Goal: Task Accomplishment & Management: Manage account settings

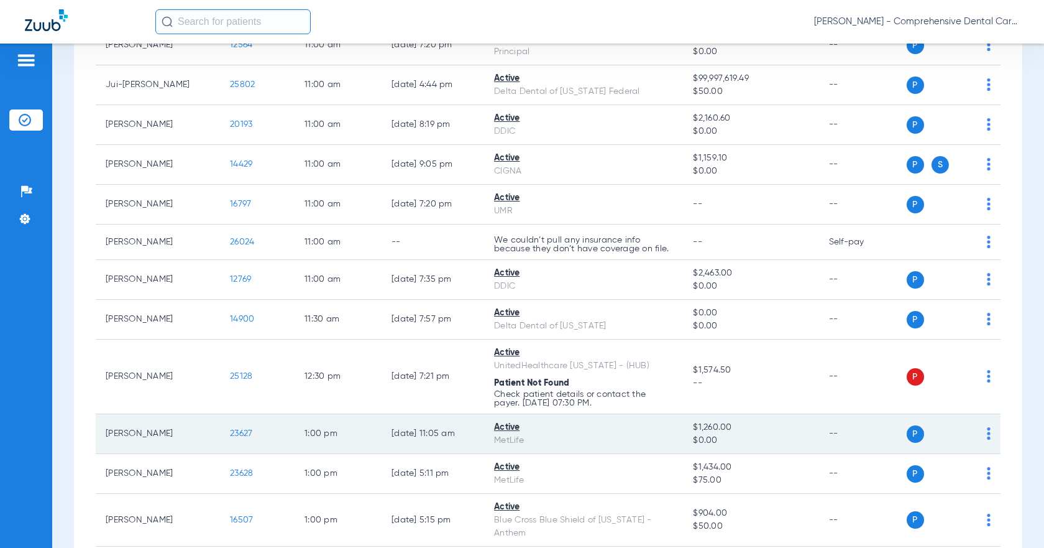
scroll to position [1514, 0]
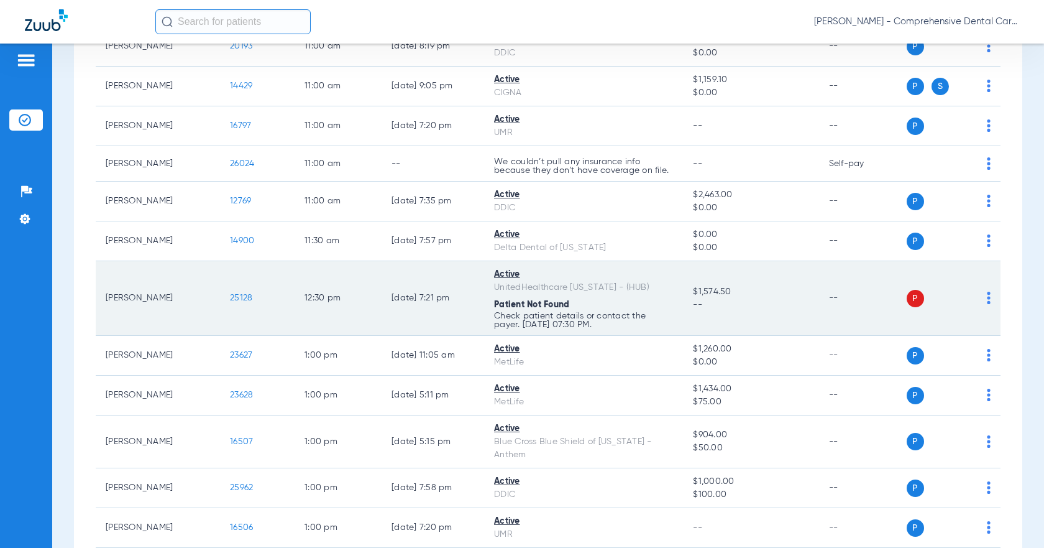
click at [233, 298] on span "25128" at bounding box center [241, 297] width 22 height 9
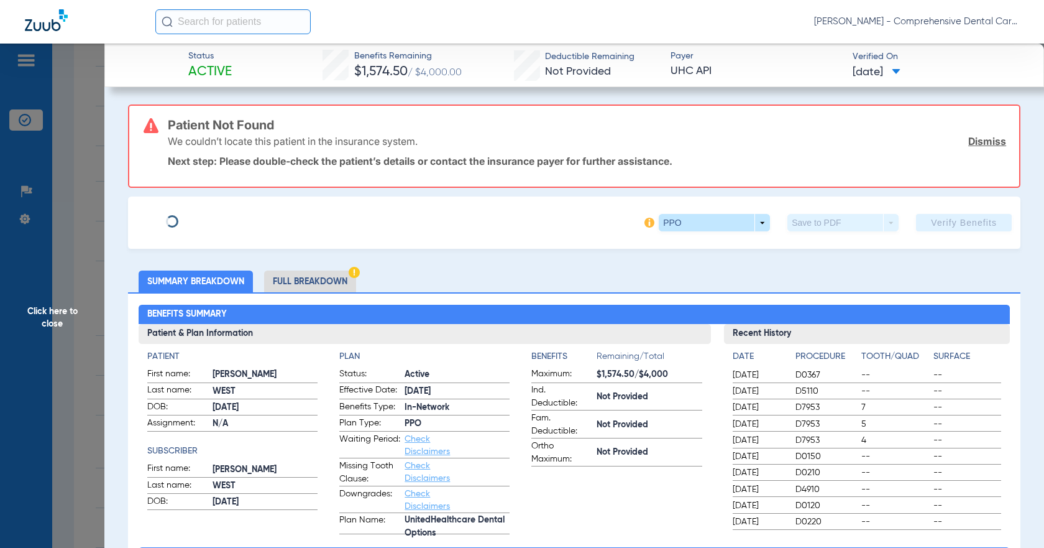
type input "[PERSON_NAME]"
type input "WEST"
type input "[DATE]"
type input "983946589"
type input "1825090"
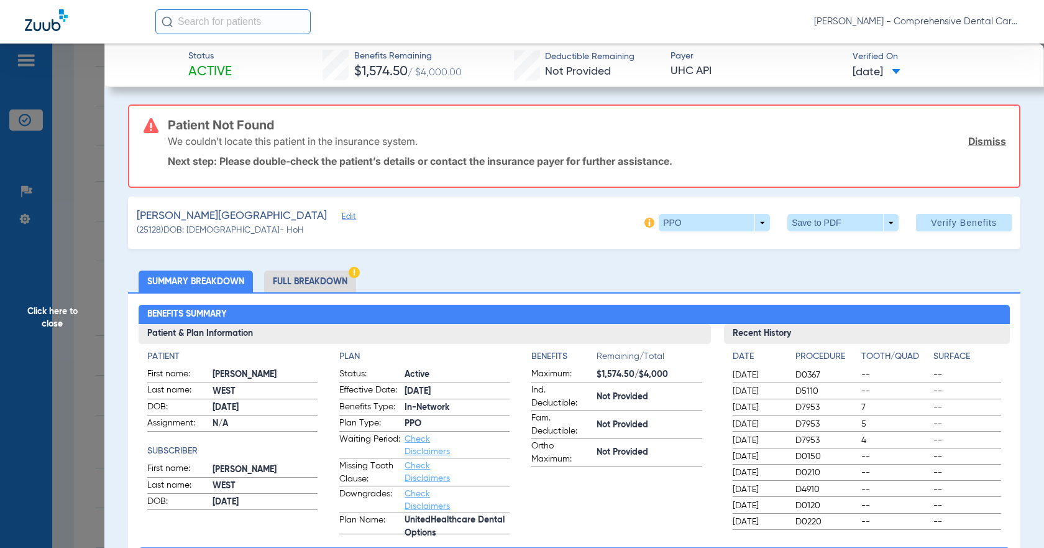
click at [977, 143] on link "Dismiss" at bounding box center [988, 141] width 38 height 12
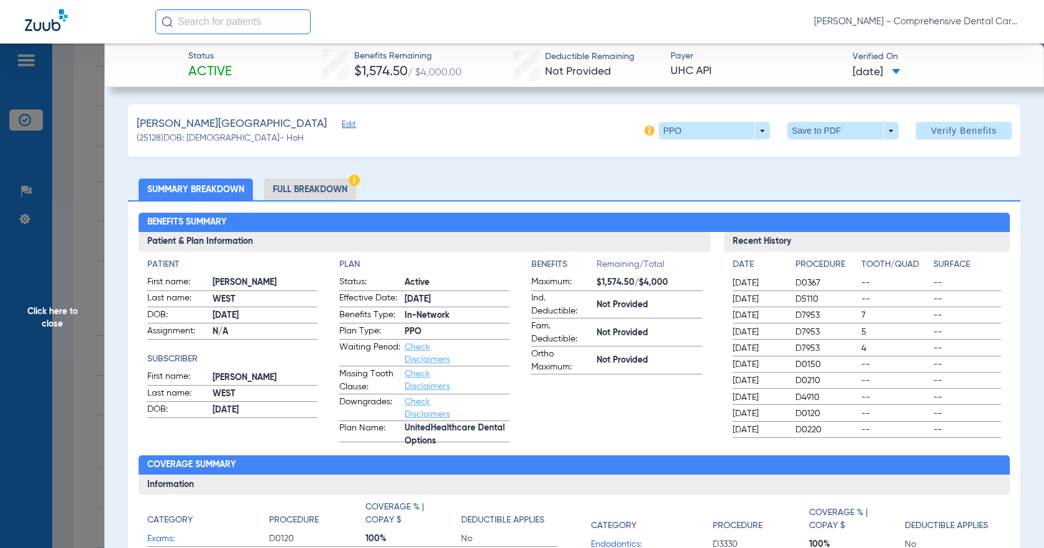
click at [342, 122] on span "Edit" at bounding box center [347, 126] width 11 height 12
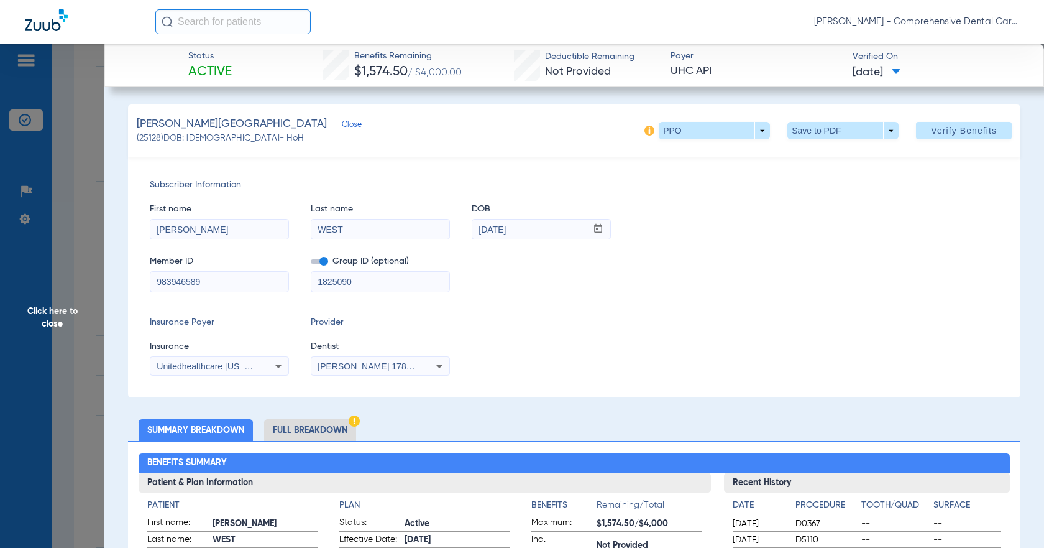
click at [261, 366] on div "Unitedhealthcare [US_STATE] - (Hub)" at bounding box center [219, 366] width 138 height 15
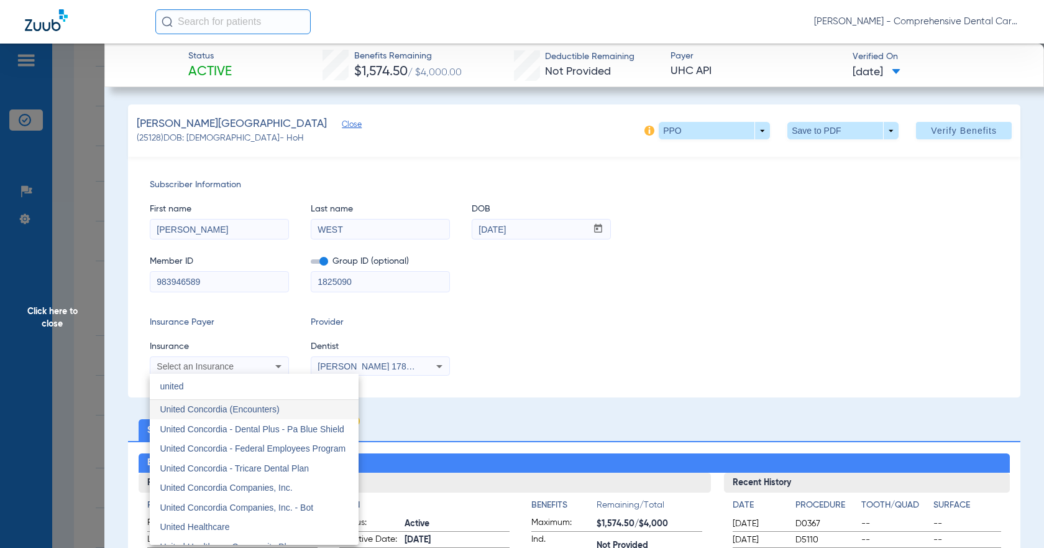
type input "united"
click at [185, 530] on span "United Healthcare" at bounding box center [195, 527] width 70 height 10
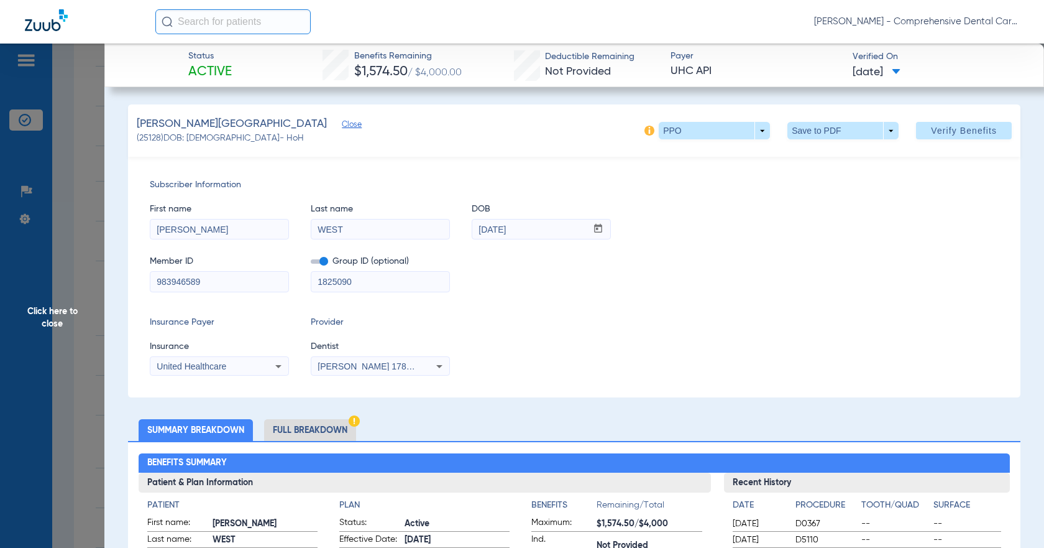
click at [247, 371] on div "United Healthcare" at bounding box center [219, 366] width 138 height 15
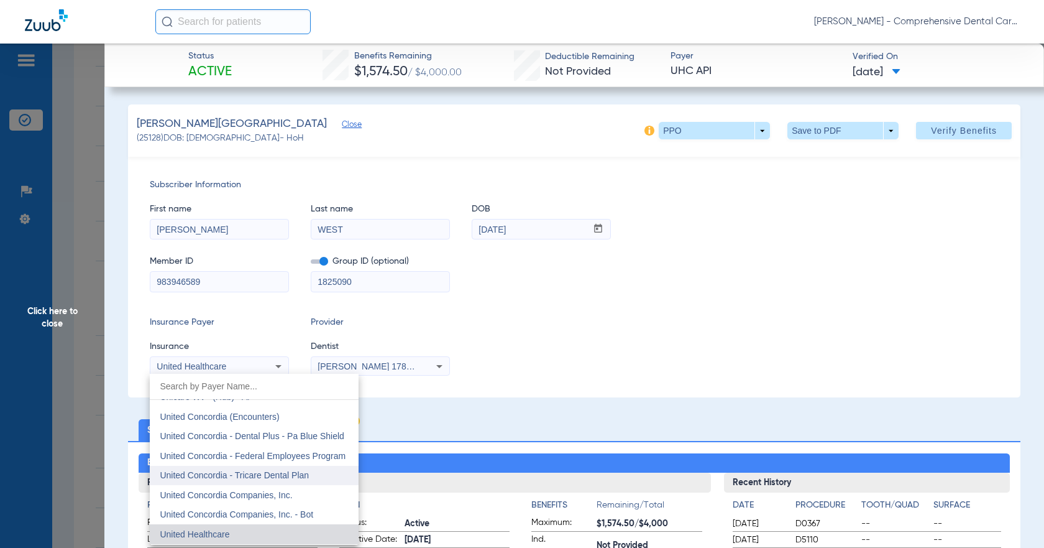
scroll to position [7398, 0]
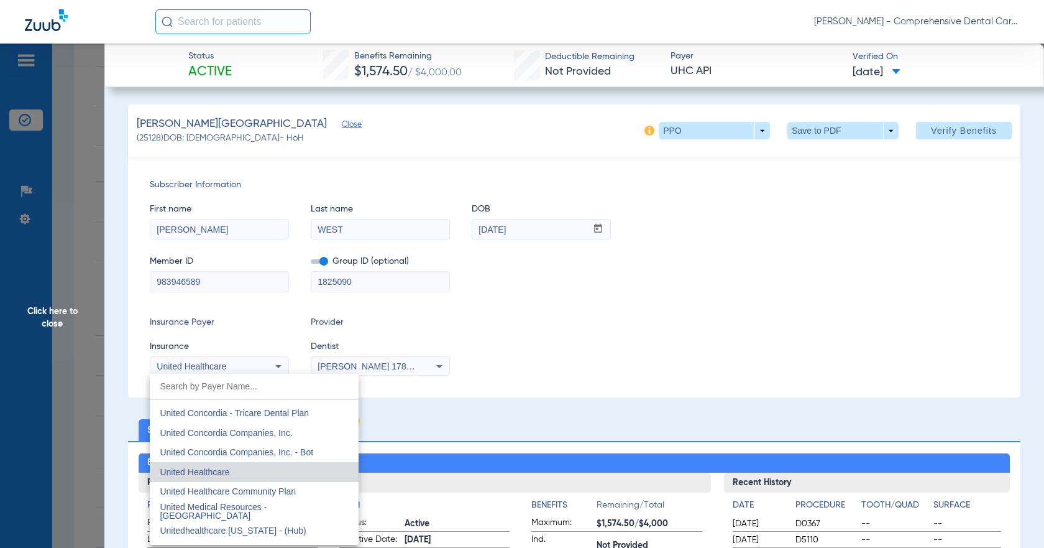
click at [239, 367] on div at bounding box center [522, 274] width 1044 height 548
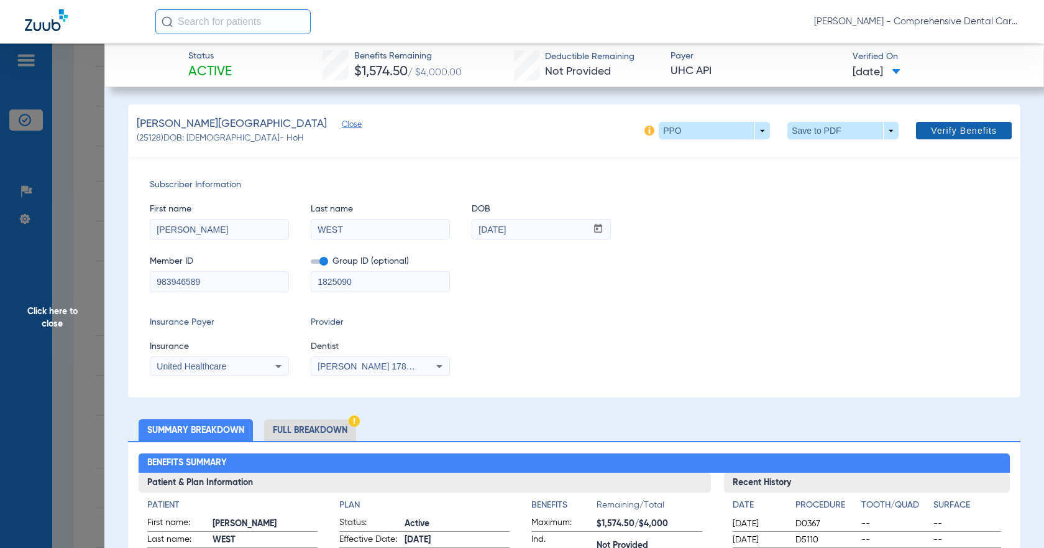
click at [949, 134] on span "Verify Benefits" at bounding box center [964, 131] width 66 height 10
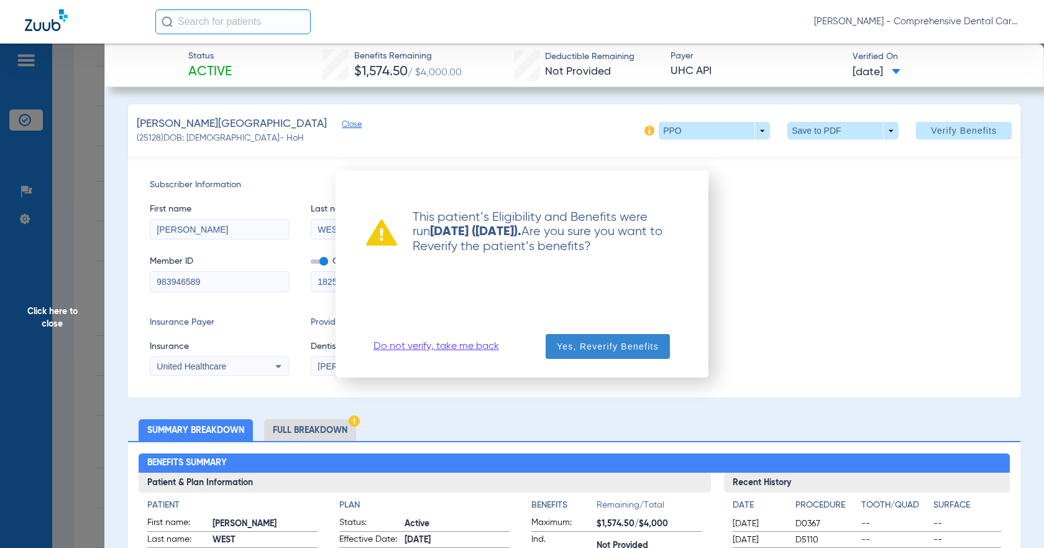
click at [593, 348] on span "Yes, Reverify Benefits" at bounding box center [608, 346] width 102 height 12
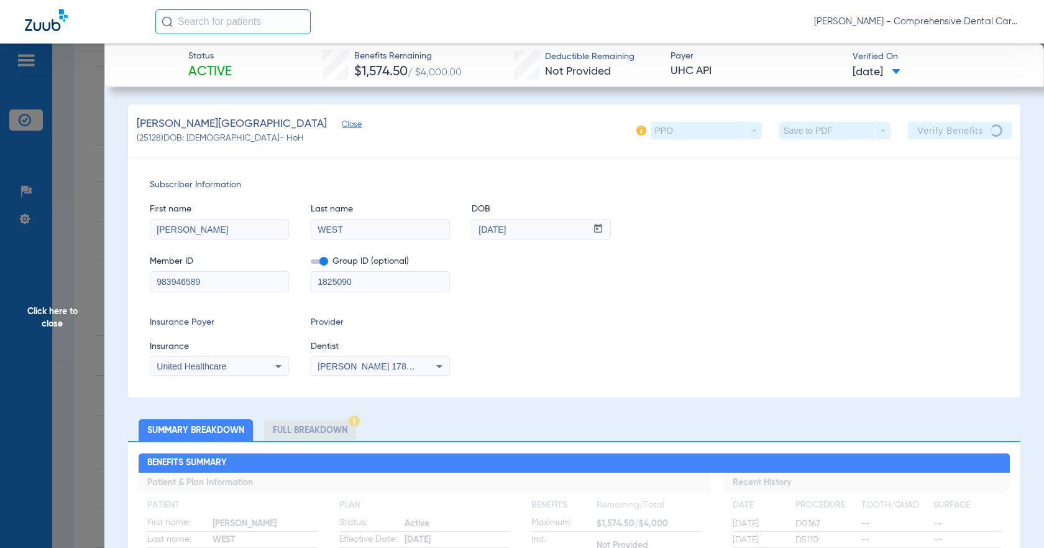
click at [63, 318] on span "Click here to close" at bounding box center [52, 318] width 104 height 548
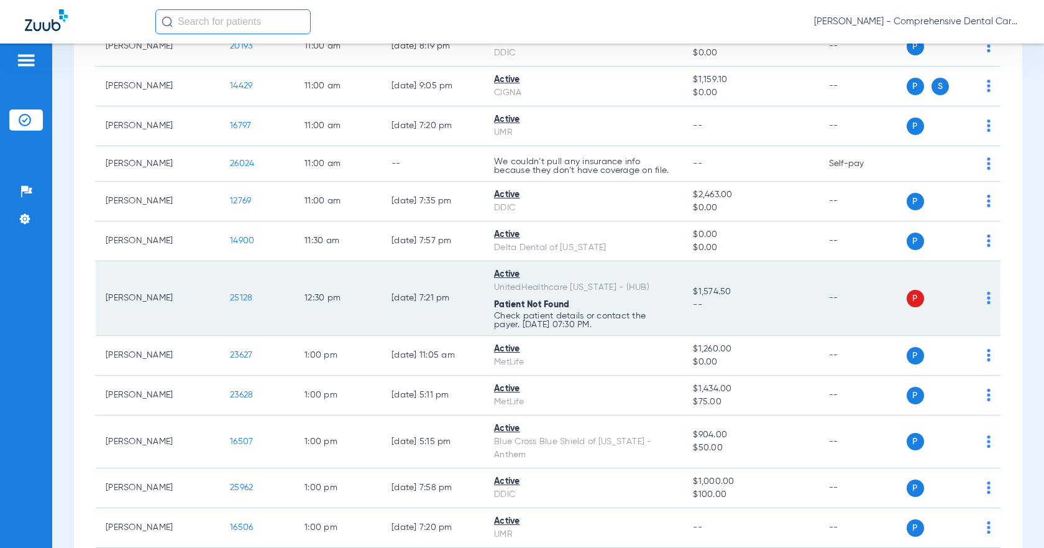
click at [465, 285] on td "[DATE] 7:21 PM" at bounding box center [433, 298] width 103 height 75
click at [509, 281] on div "UnitedHealthcare [US_STATE] - (HUB)" at bounding box center [583, 287] width 179 height 13
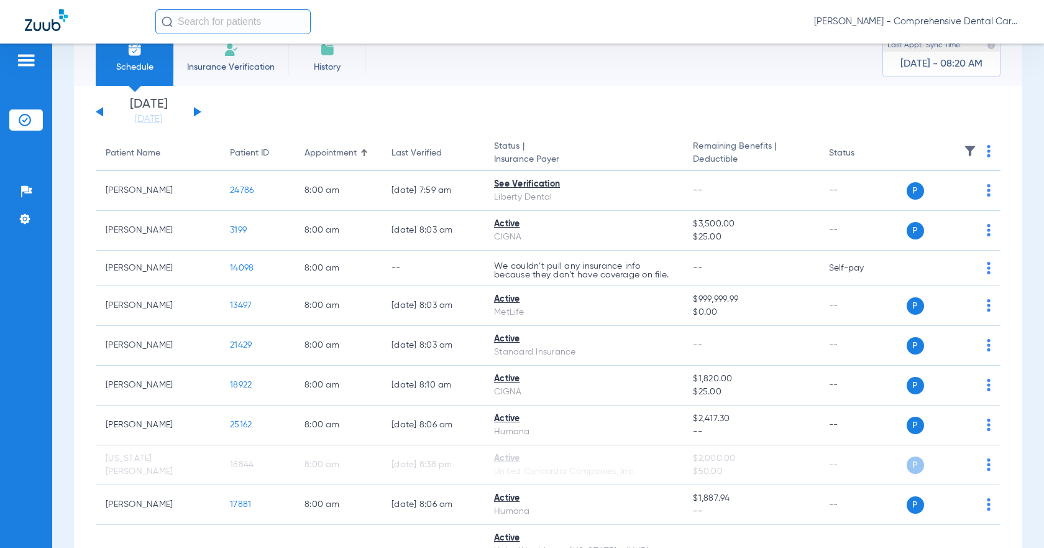
scroll to position [0, 0]
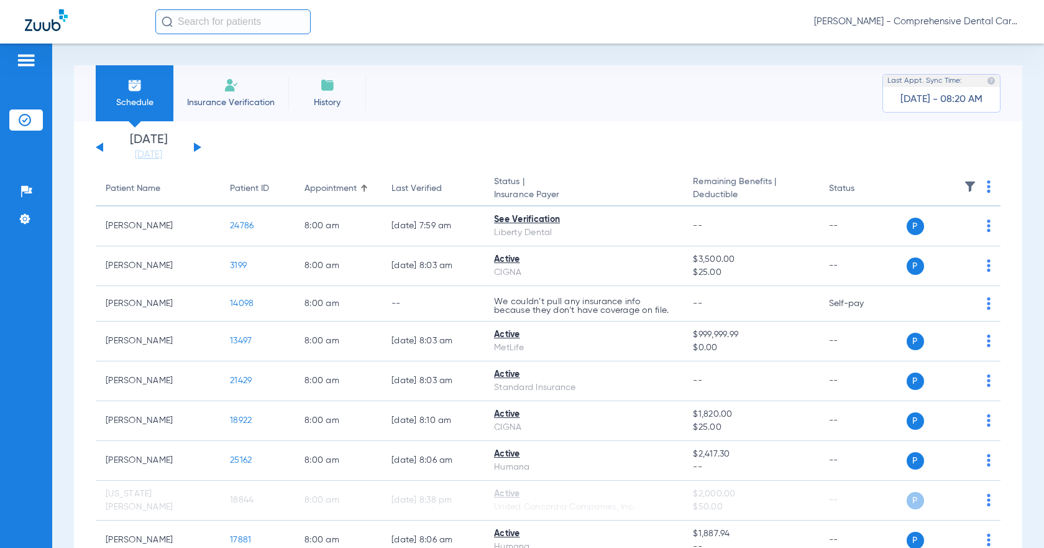
click at [194, 152] on div "[DATE] [DATE] [DATE] [DATE] [DATE] [DATE] [DATE] [DATE] [DATE] [DATE] [DATE] [D…" at bounding box center [149, 147] width 106 height 27
click at [197, 145] on button at bounding box center [197, 146] width 7 height 9
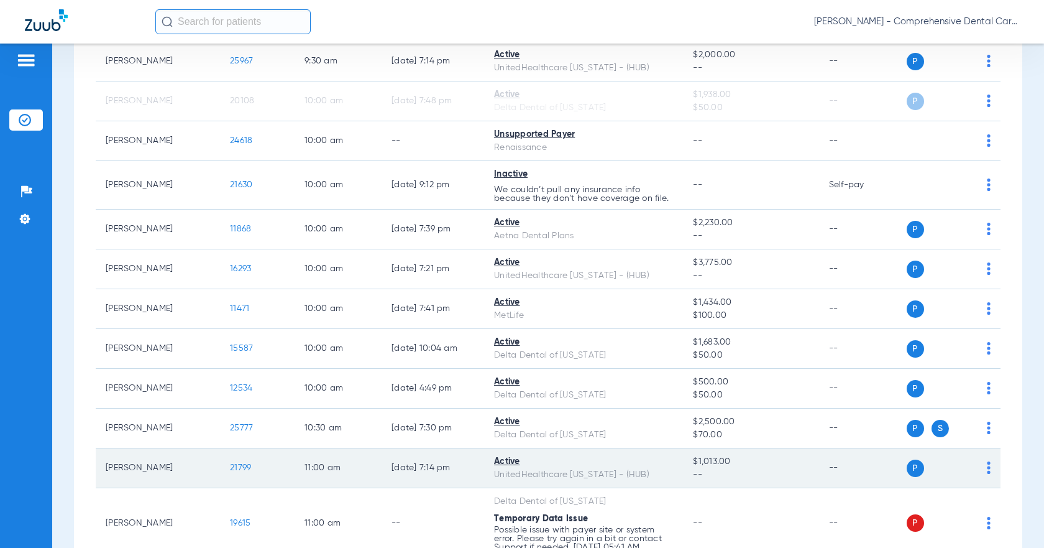
scroll to position [1243, 0]
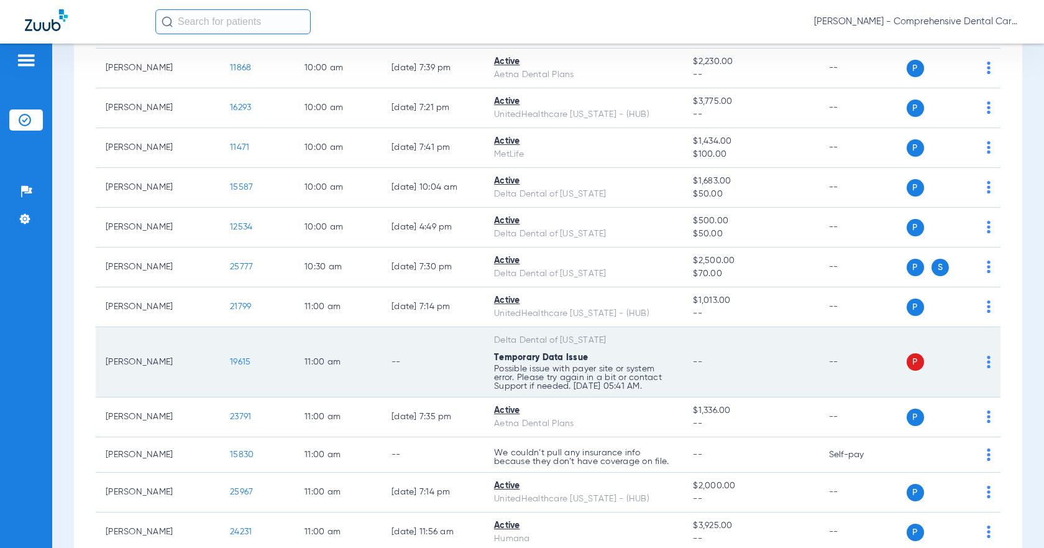
click at [987, 360] on img at bounding box center [989, 362] width 4 height 12
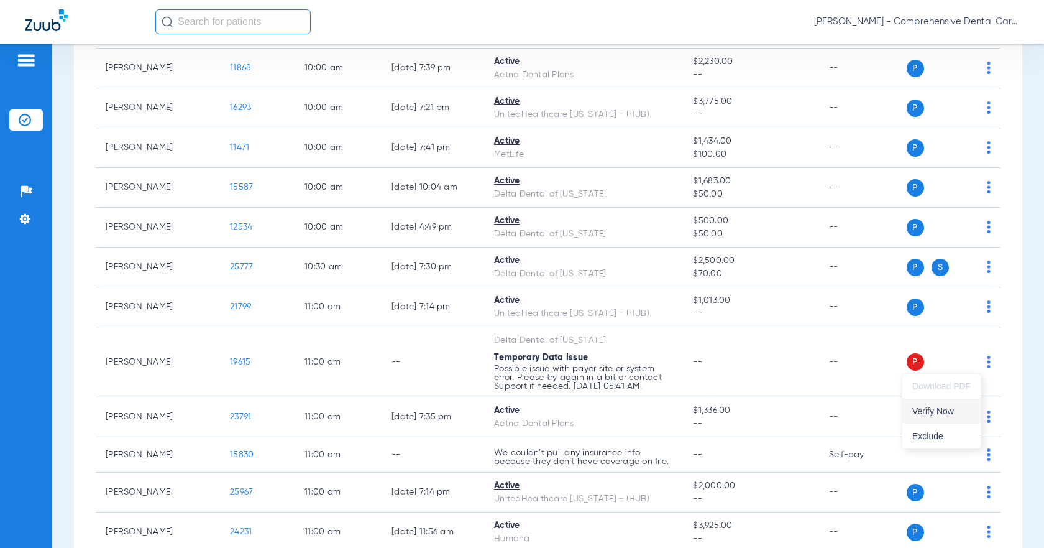
click at [942, 410] on span "Verify Now" at bounding box center [942, 411] width 58 height 9
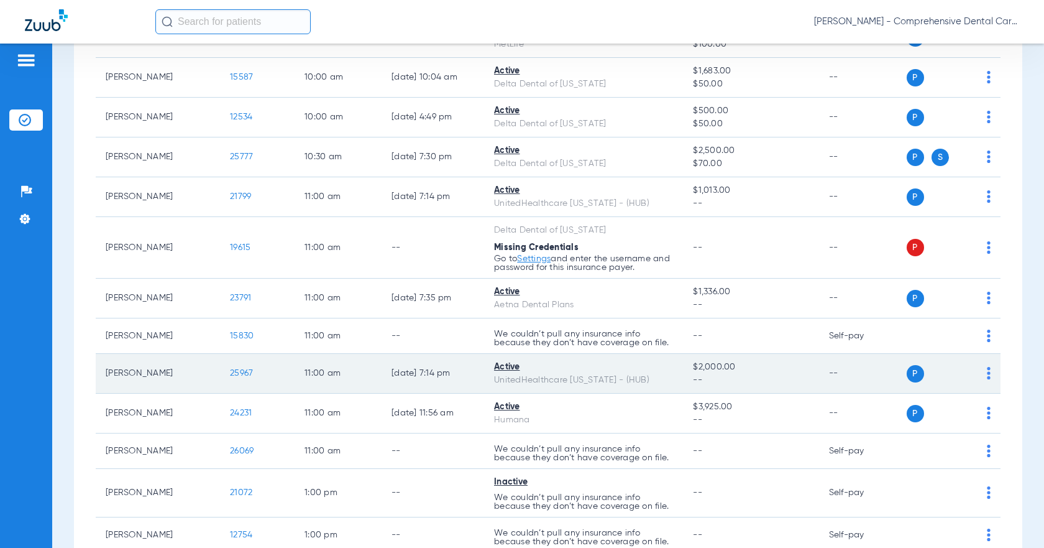
scroll to position [1368, 0]
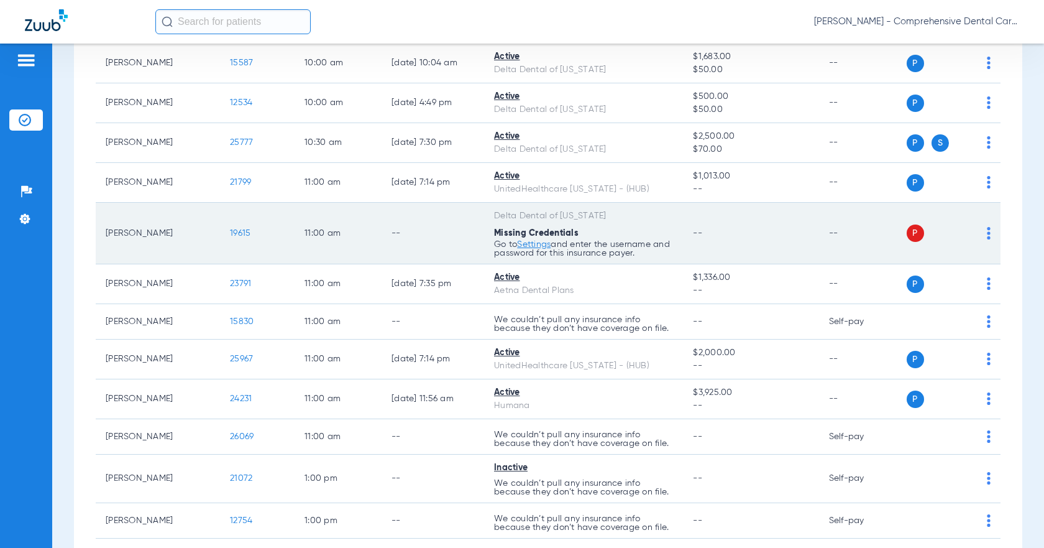
click at [542, 244] on link "Settings" at bounding box center [534, 244] width 34 height 9
click at [982, 233] on td "P S" at bounding box center [952, 234] width 98 height 62
click at [987, 233] on img at bounding box center [989, 233] width 4 height 12
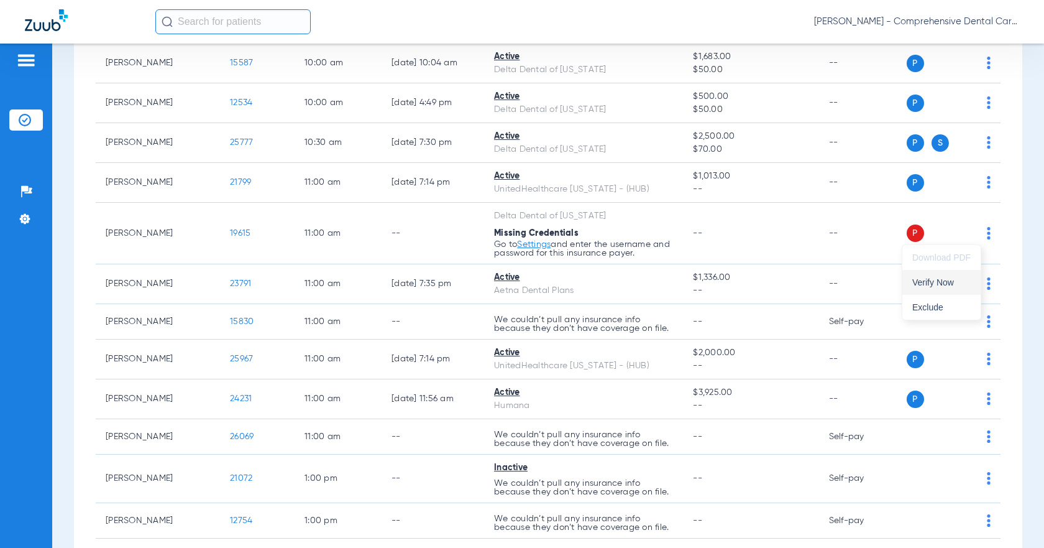
click at [937, 284] on span "Verify Now" at bounding box center [942, 282] width 58 height 9
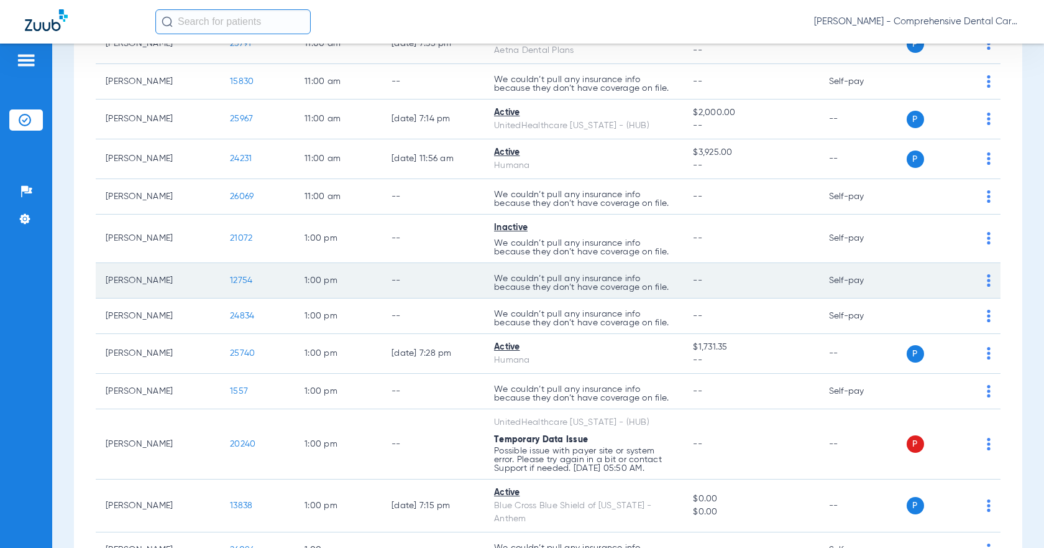
scroll to position [1678, 0]
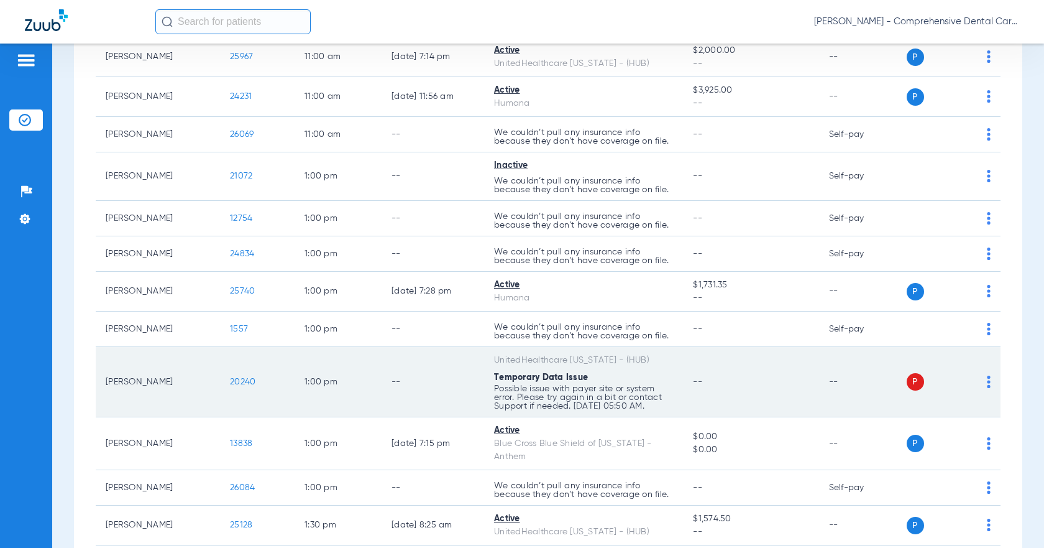
click at [244, 379] on span "20240" at bounding box center [242, 381] width 25 height 9
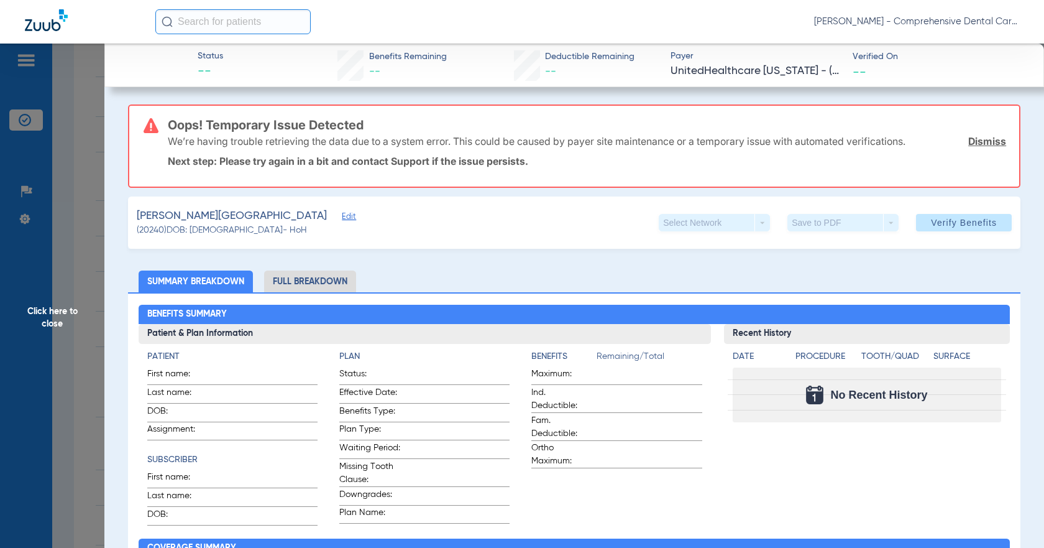
click at [342, 219] on span "Edit" at bounding box center [347, 218] width 11 height 12
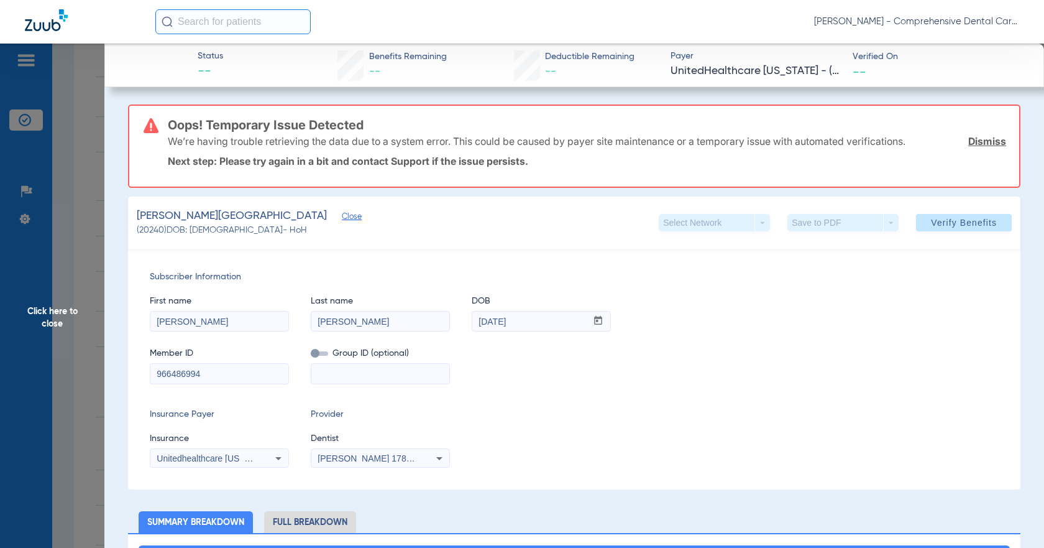
click at [264, 456] on div "Unitedhealthcare [US_STATE] - (Hub)" at bounding box center [219, 458] width 138 height 15
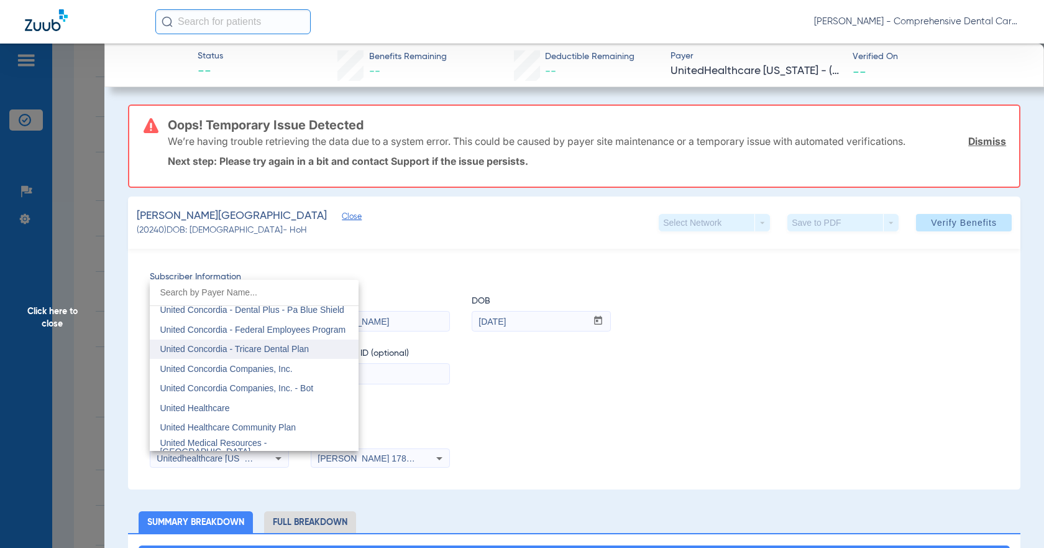
scroll to position [7388, 0]
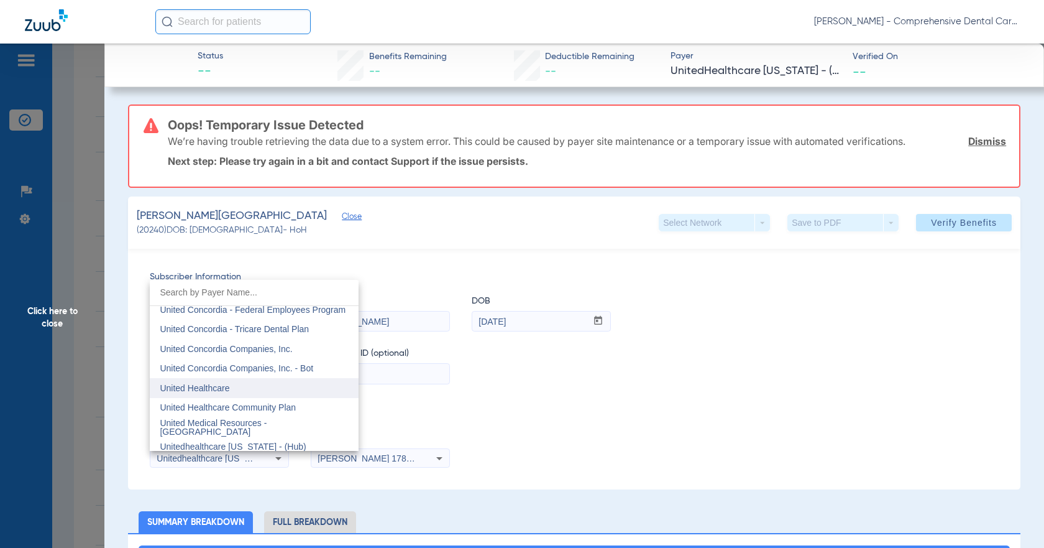
click at [216, 389] on span "United Healthcare" at bounding box center [195, 388] width 70 height 10
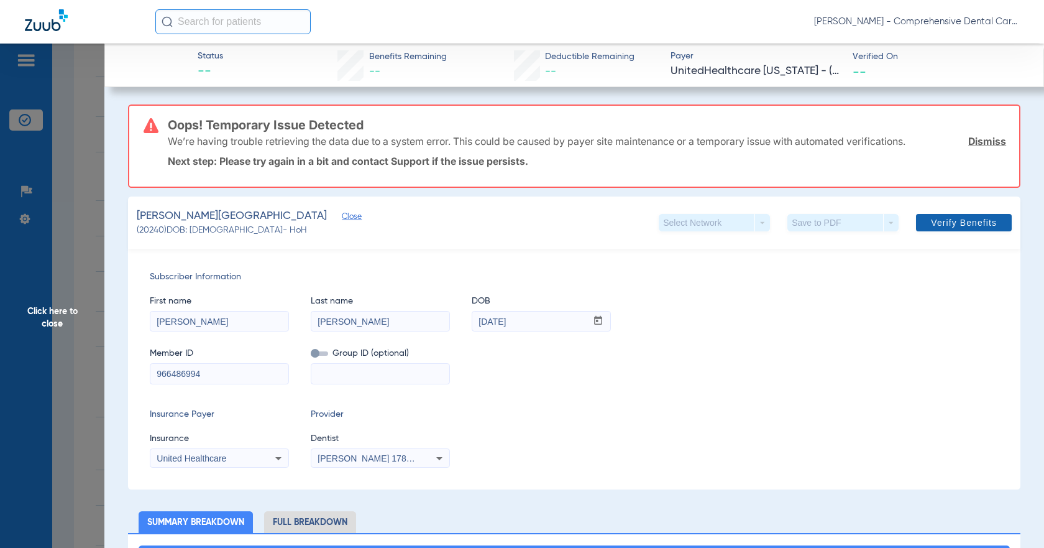
click at [942, 226] on span "Verify Benefits" at bounding box center [964, 223] width 66 height 10
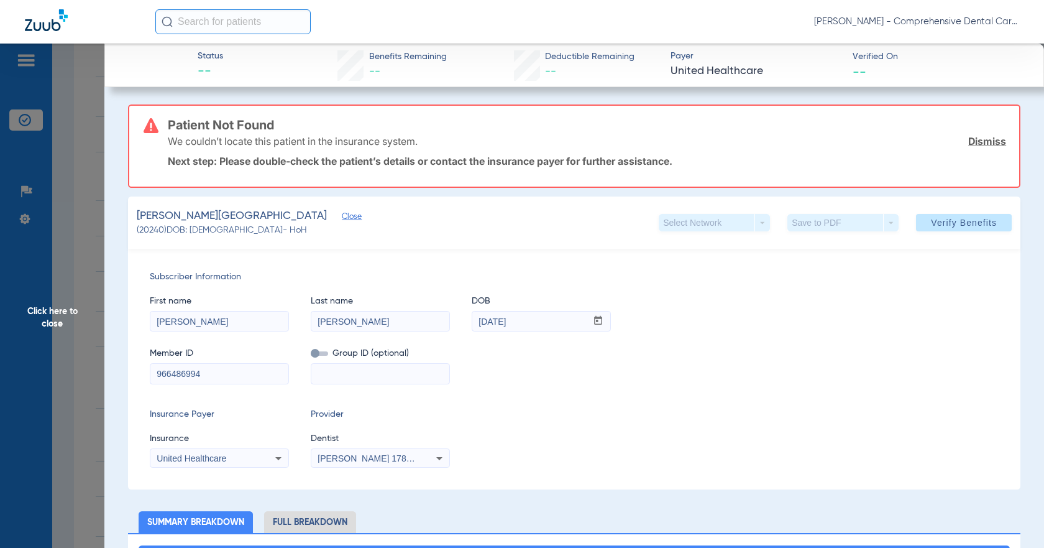
click at [989, 143] on link "Dismiss" at bounding box center [988, 141] width 38 height 12
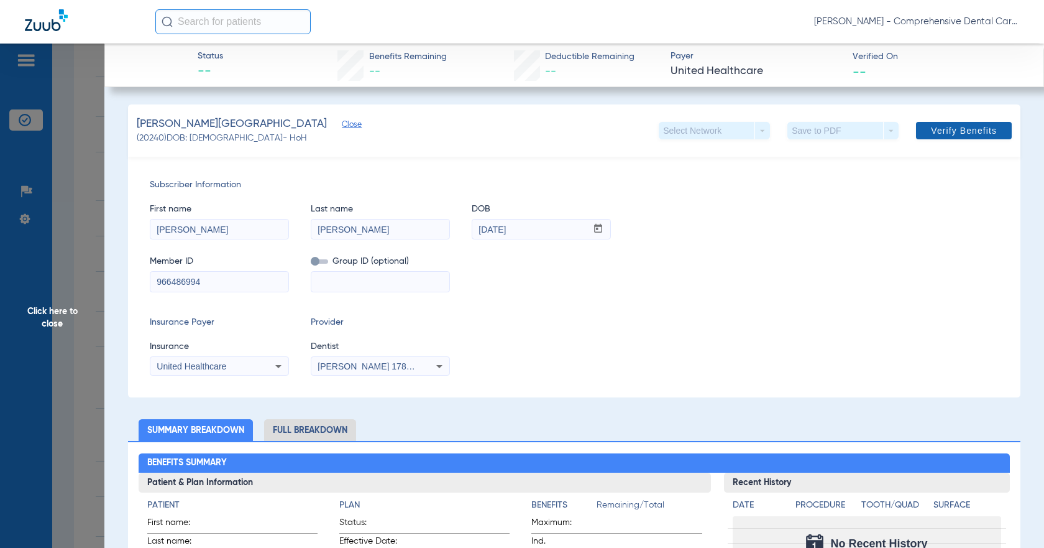
click at [982, 131] on span "Verify Benefits" at bounding box center [964, 131] width 66 height 10
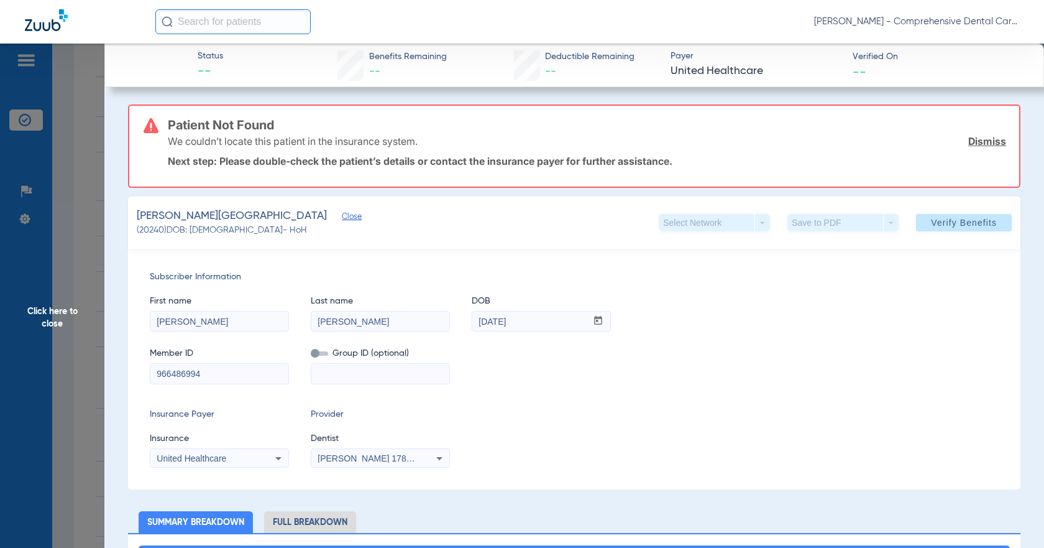
click at [985, 147] on div "We couldn’t locate this patient in the insurance system. Dismiss" at bounding box center [587, 141] width 839 height 32
click at [987, 142] on link "Dismiss" at bounding box center [988, 141] width 38 height 12
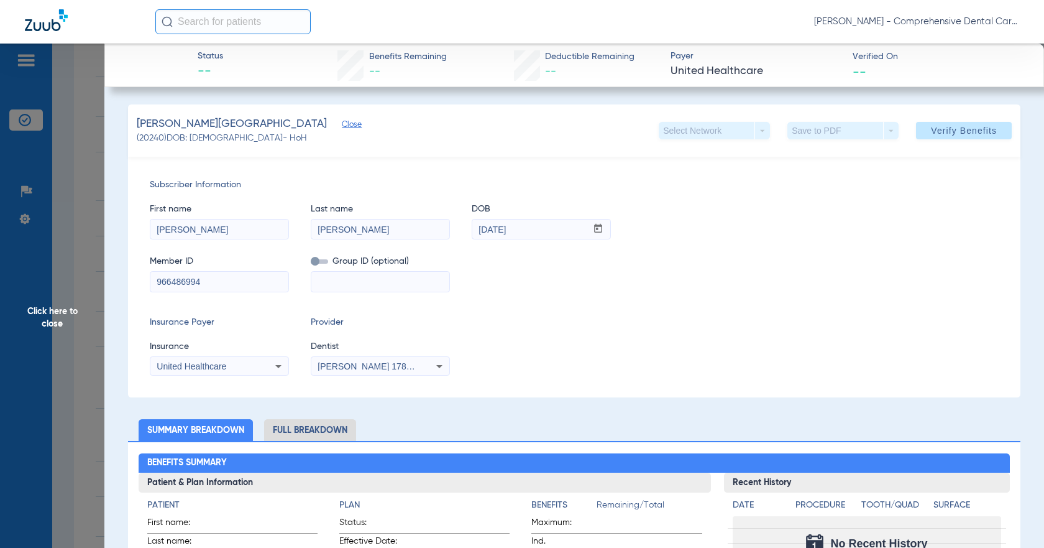
click at [64, 310] on span "Click here to close" at bounding box center [52, 318] width 104 height 548
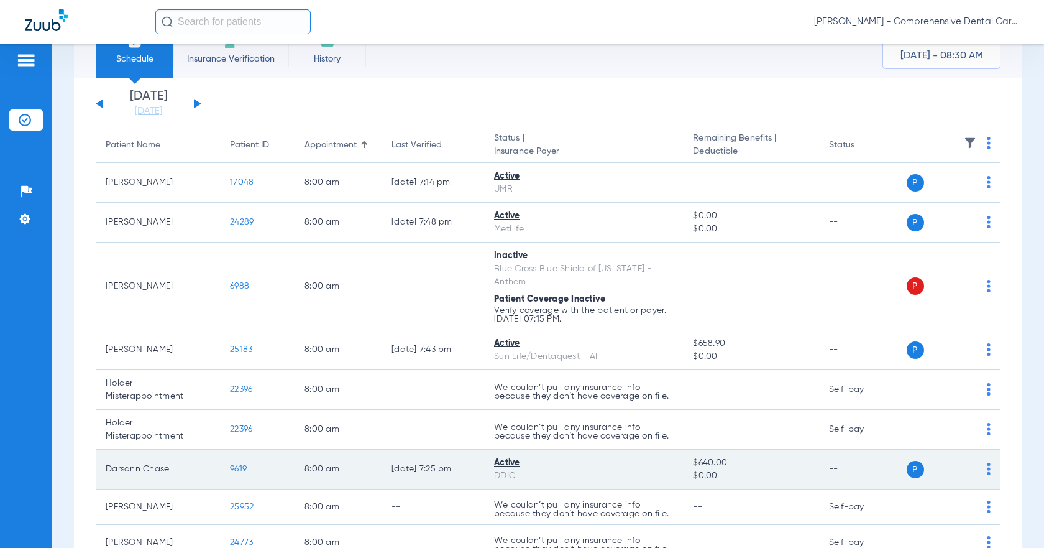
scroll to position [0, 0]
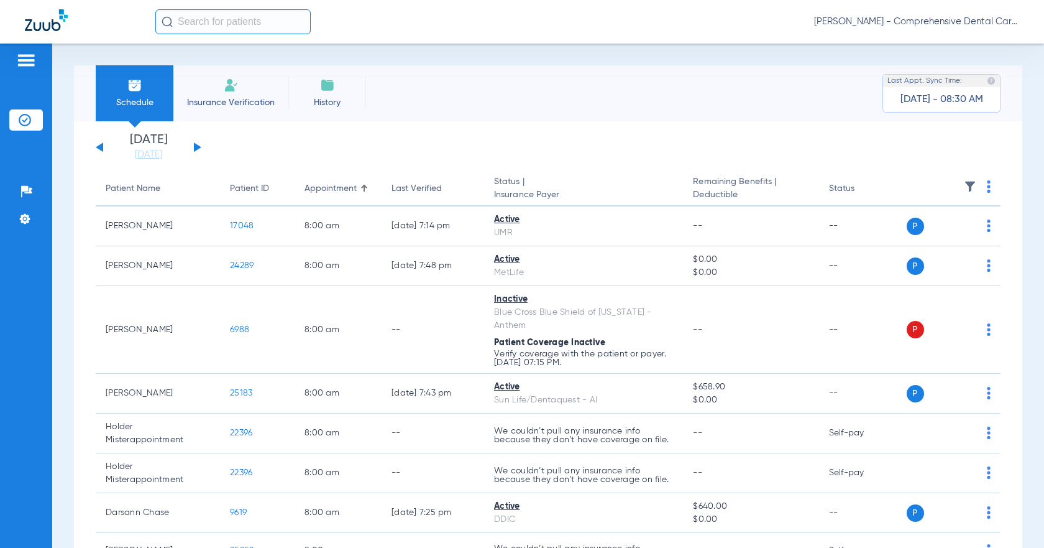
click at [196, 148] on button at bounding box center [197, 146] width 7 height 9
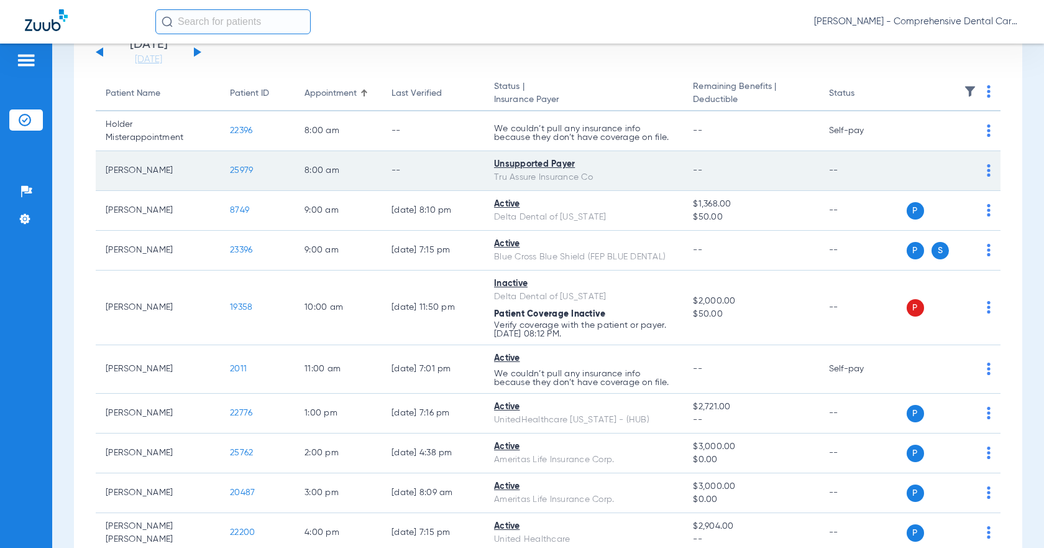
scroll to position [124, 0]
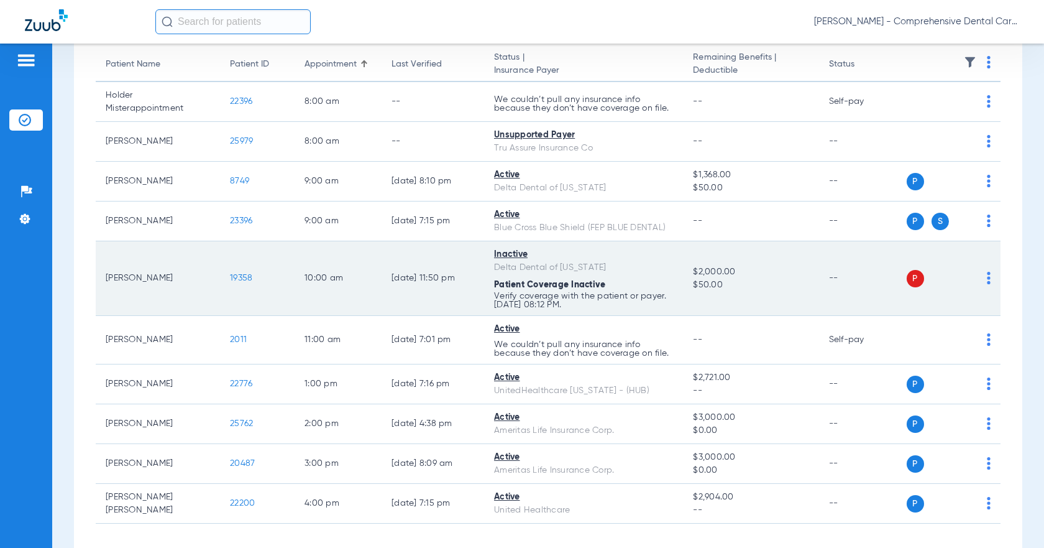
click at [242, 277] on span "19358" at bounding box center [241, 278] width 22 height 9
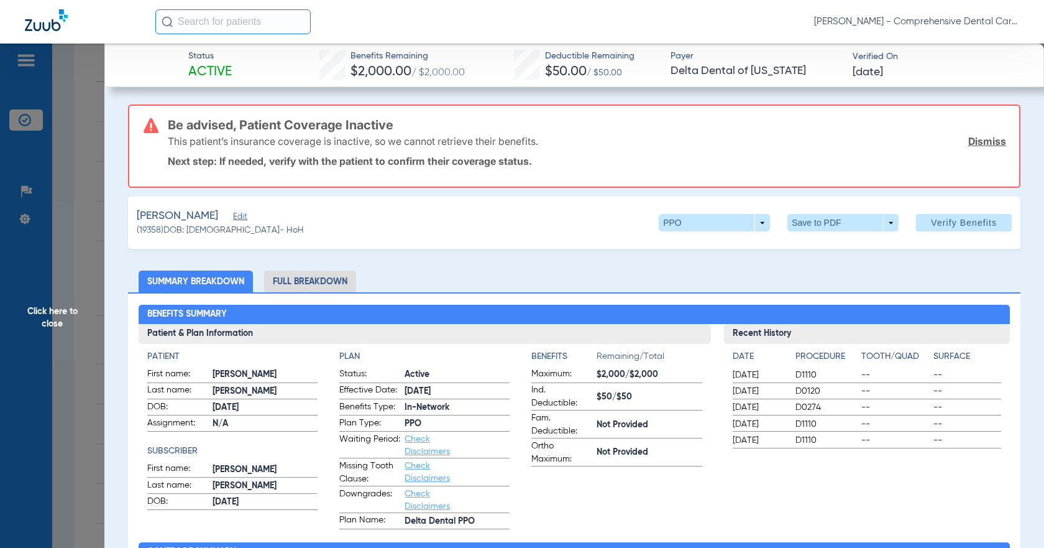
click at [980, 140] on link "Dismiss" at bounding box center [988, 141] width 38 height 12
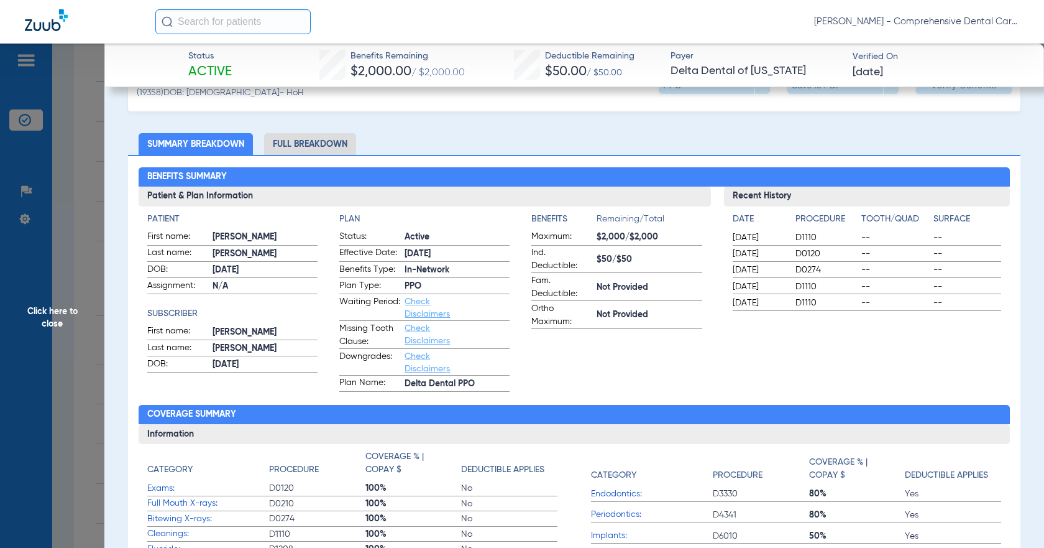
scroll to position [0, 0]
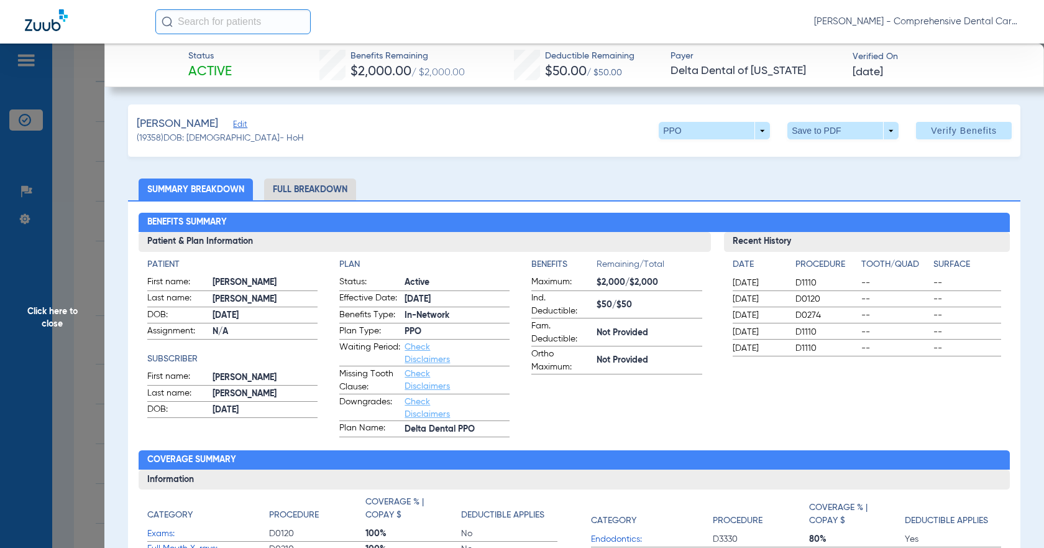
click at [45, 323] on span "Click here to close" at bounding box center [52, 318] width 104 height 548
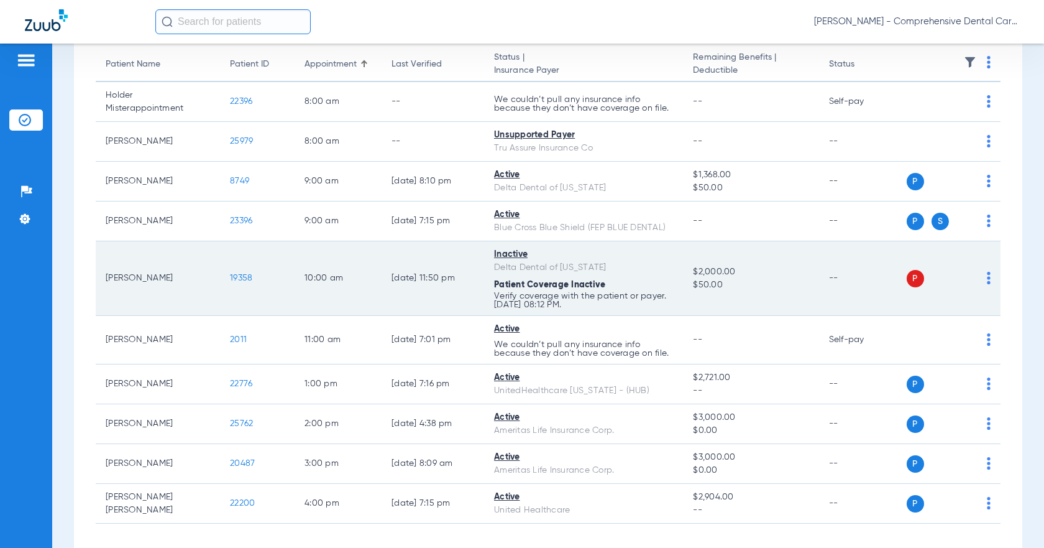
click at [982, 276] on td "P S" at bounding box center [952, 278] width 98 height 75
click at [982, 277] on td "P S" at bounding box center [952, 278] width 98 height 75
click at [977, 279] on div "P S" at bounding box center [947, 278] width 88 height 17
click at [987, 280] on img at bounding box center [989, 278] width 4 height 12
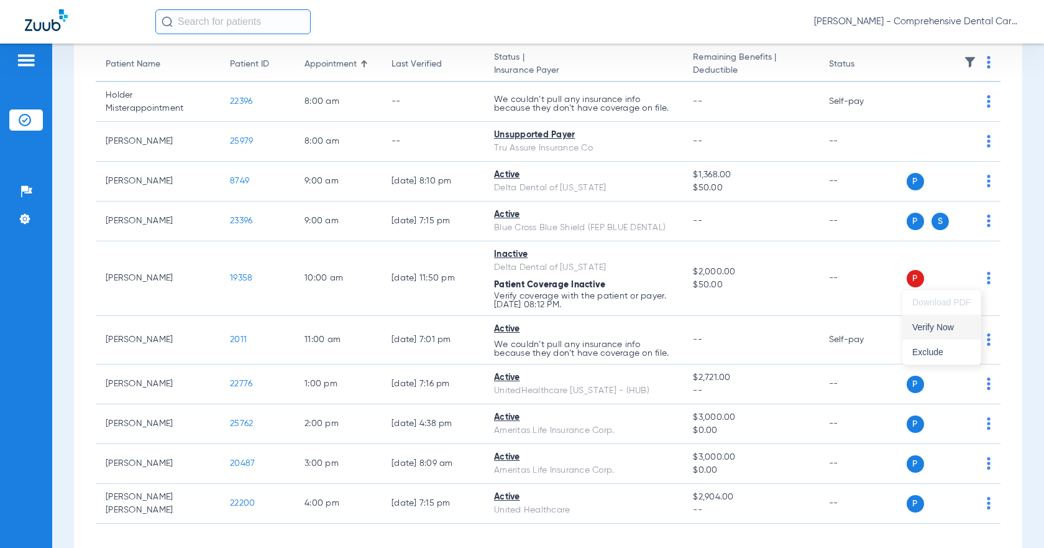
click at [949, 330] on span "Verify Now" at bounding box center [942, 327] width 58 height 9
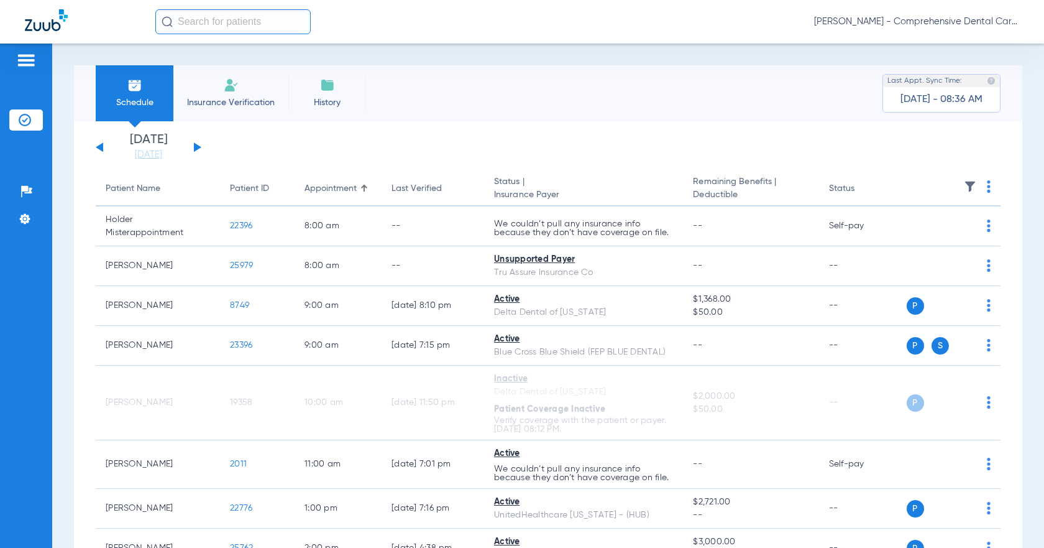
click at [101, 147] on button at bounding box center [99, 146] width 7 height 9
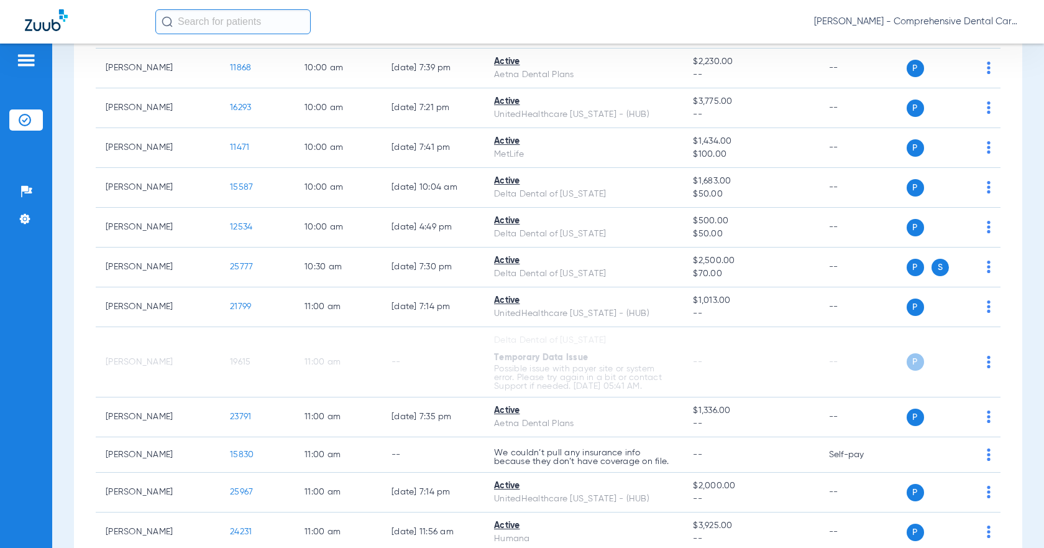
scroll to position [808, 0]
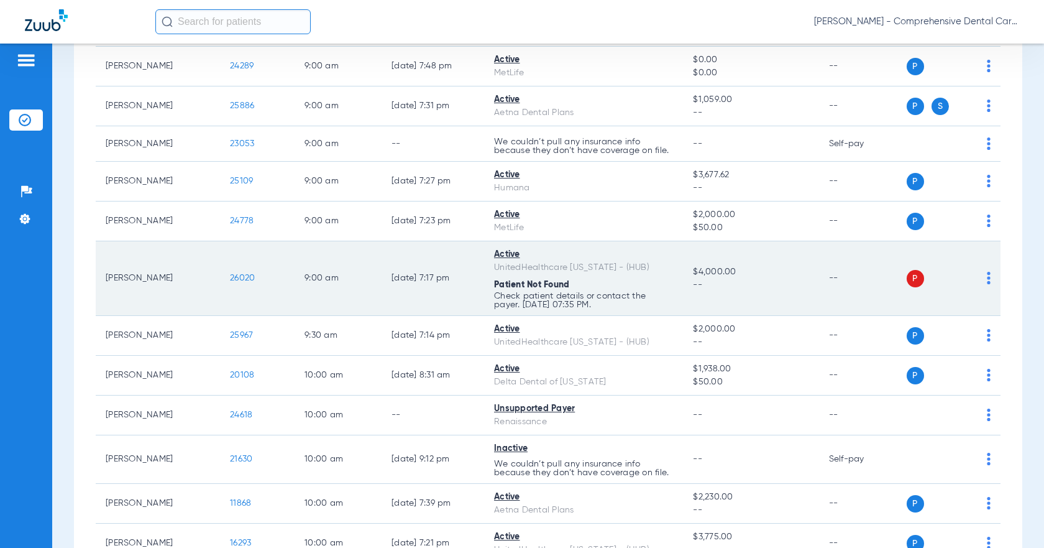
click at [246, 278] on span "26020" at bounding box center [242, 278] width 25 height 9
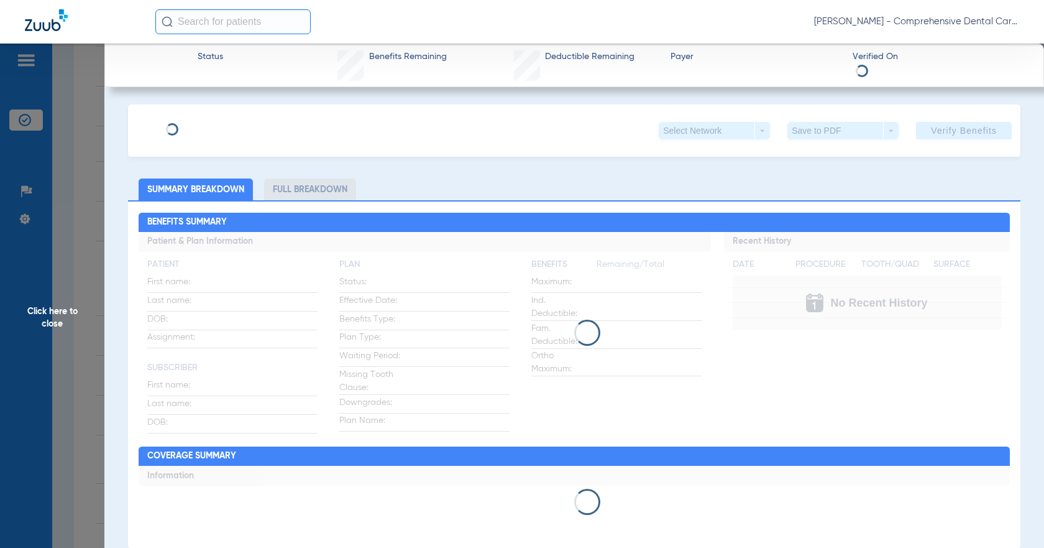
type input "[PERSON_NAME]"
type input "[DATE]"
type input "994729710"
type input "1825090"
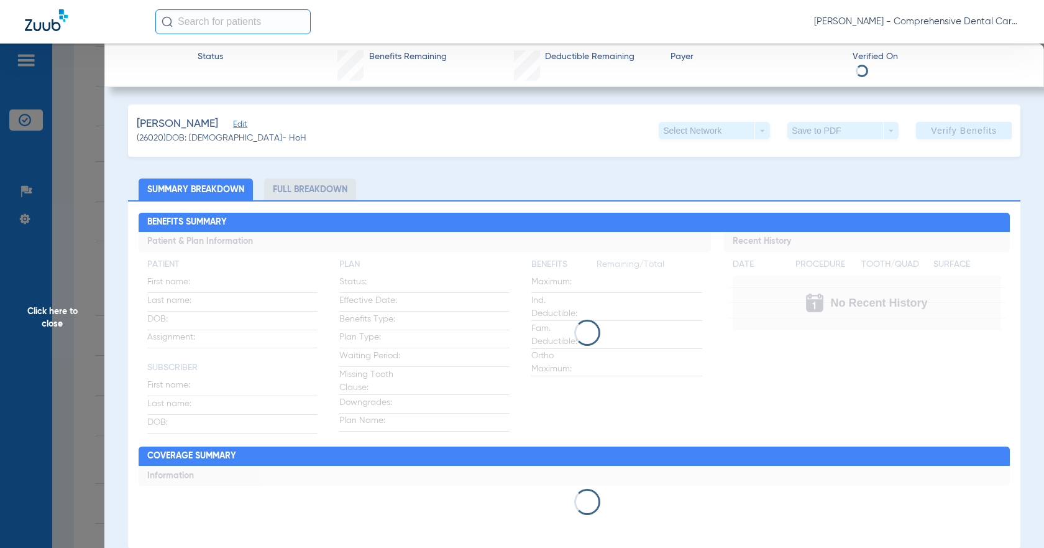
click at [233, 126] on span "Edit" at bounding box center [238, 126] width 11 height 12
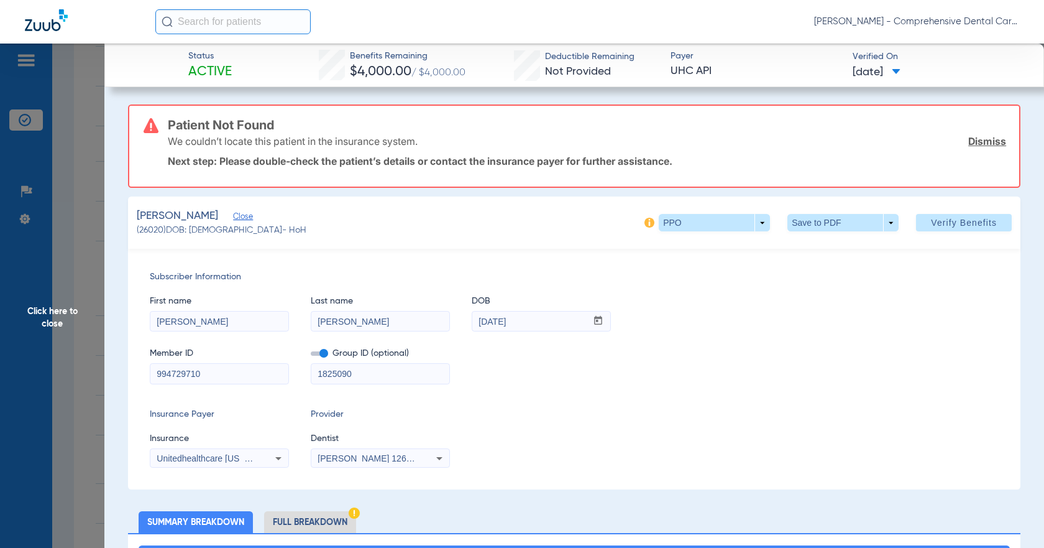
click at [266, 451] on div "Unitedhealthcare [US_STATE] - (Hub)" at bounding box center [219, 458] width 138 height 15
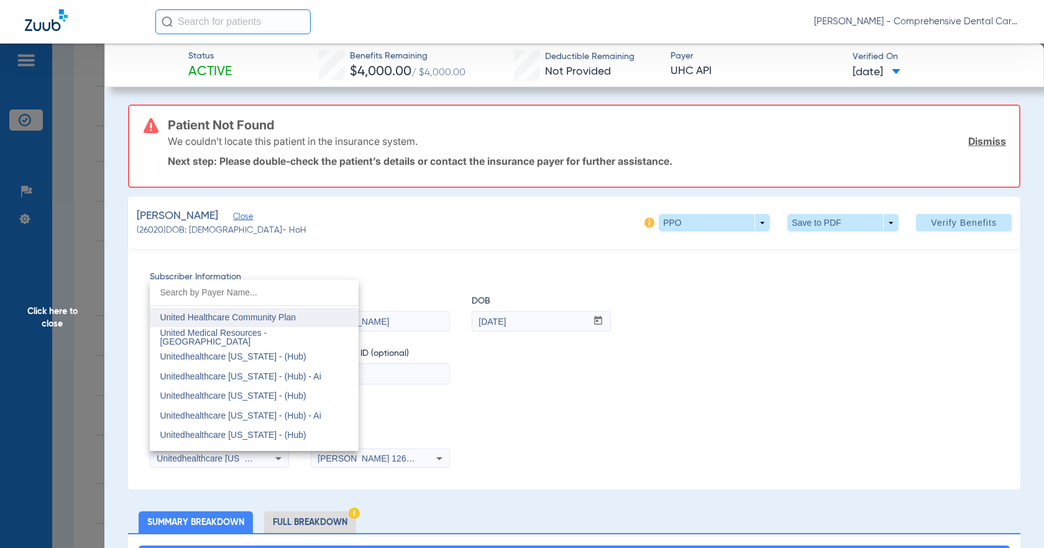
scroll to position [7388, 0]
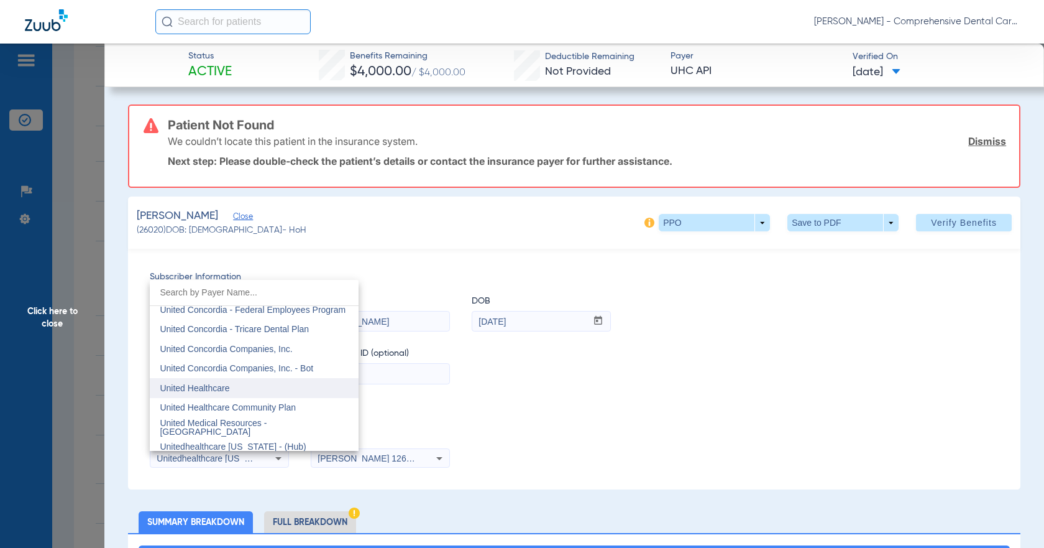
click at [234, 387] on mat-option "United Healthcare" at bounding box center [254, 388] width 209 height 20
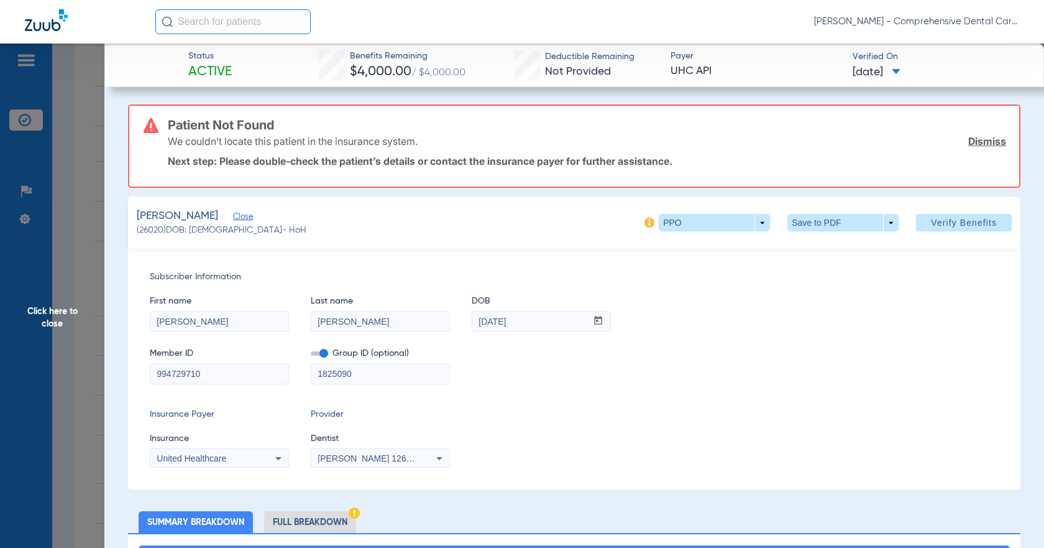
drag, startPoint x: 979, startPoint y: 142, endPoint x: 947, endPoint y: 172, distance: 43.5
click at [979, 142] on link "Dismiss" at bounding box center [988, 141] width 38 height 12
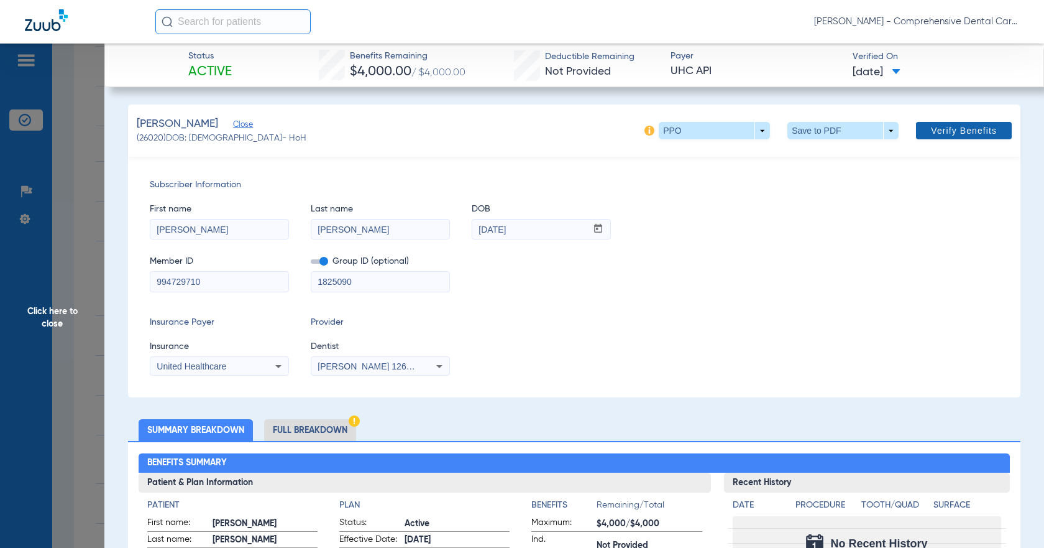
click at [931, 134] on span "Verify Benefits" at bounding box center [964, 131] width 66 height 10
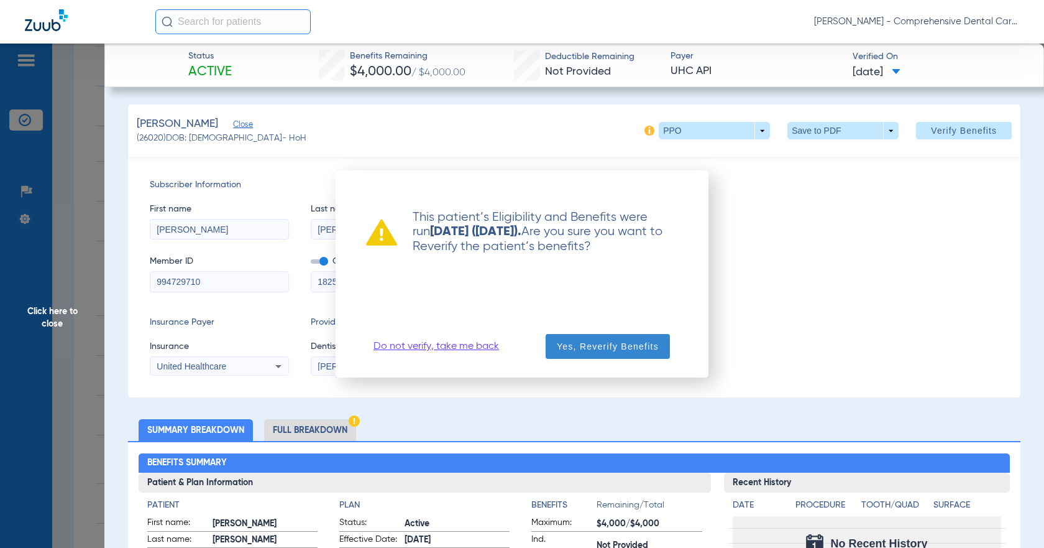
click at [597, 345] on span "Yes, Reverify Benefits" at bounding box center [608, 346] width 102 height 12
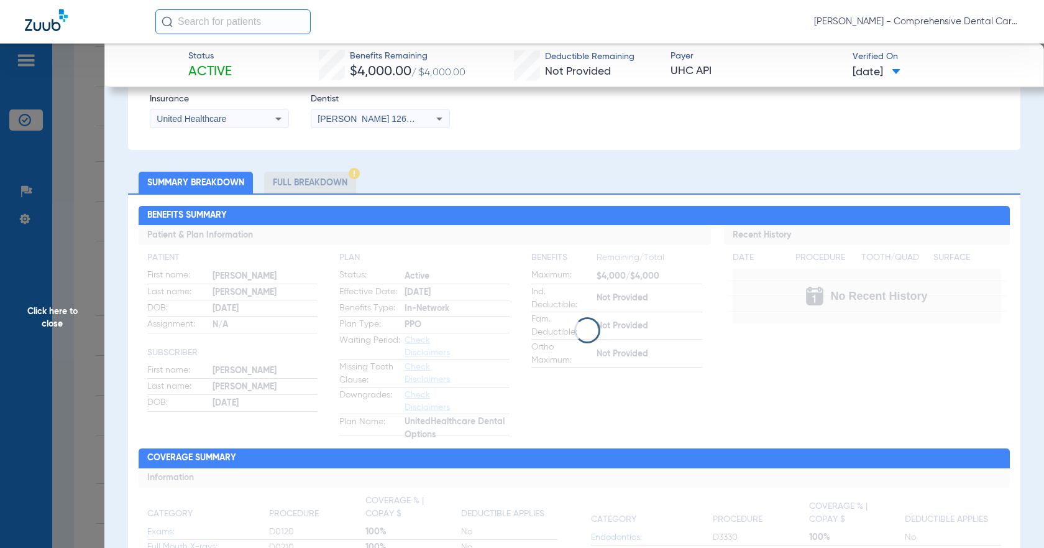
scroll to position [249, 0]
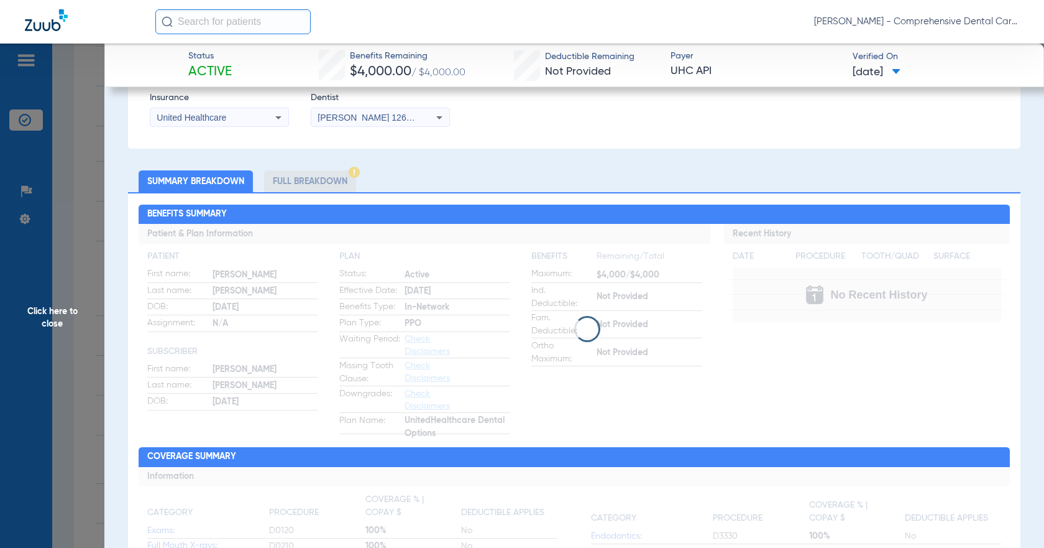
click at [75, 303] on span "Click here to close" at bounding box center [52, 318] width 104 height 548
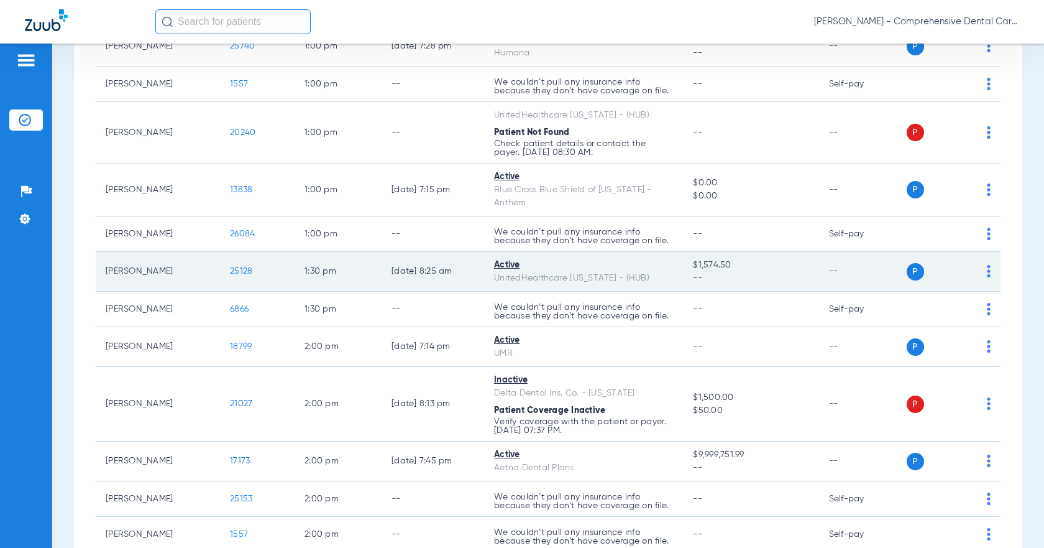
scroll to position [1867, 0]
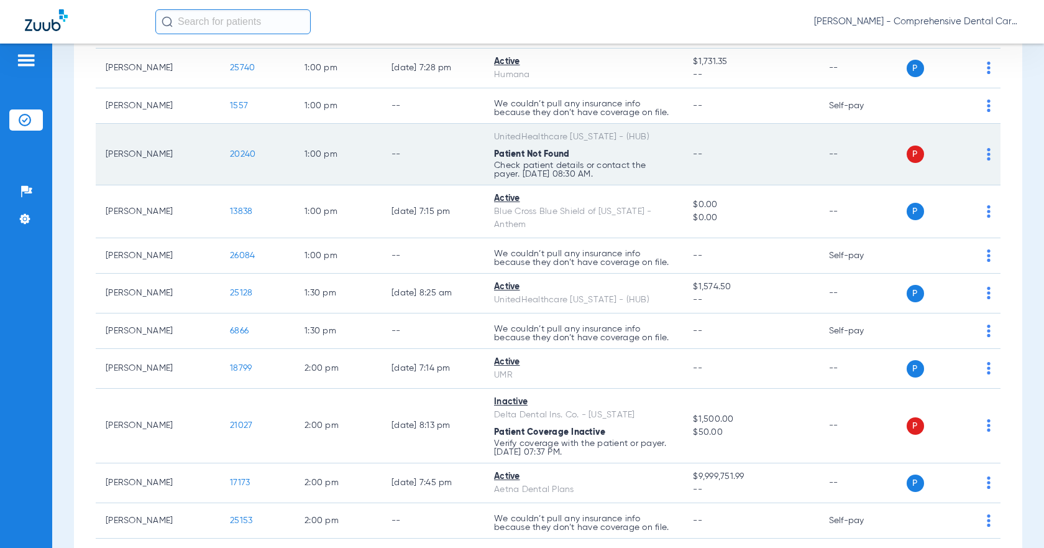
click at [239, 159] on span "20240" at bounding box center [242, 154] width 25 height 9
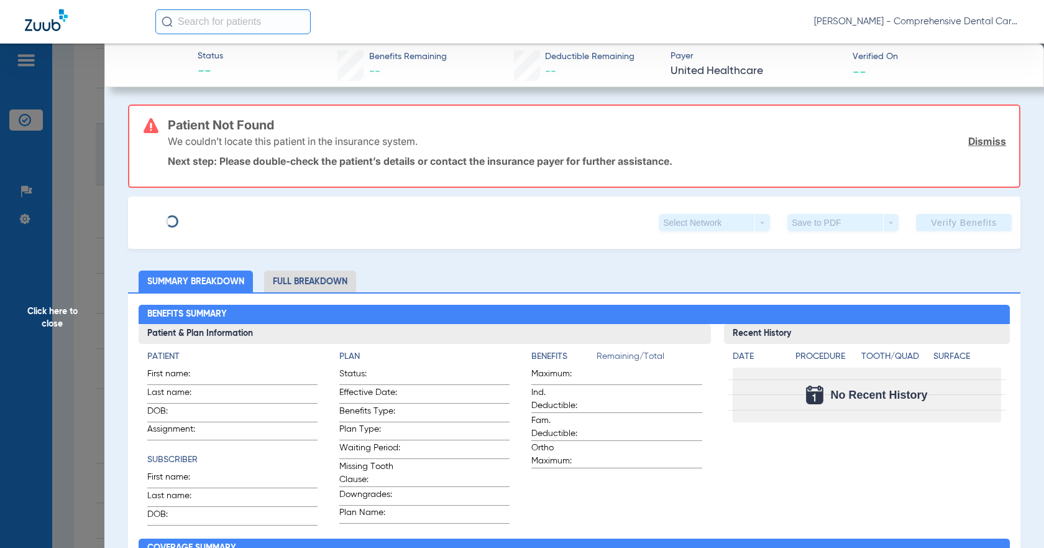
type input "[PERSON_NAME]"
type input "[DATE]"
type input "966486994"
click at [978, 142] on link "Dismiss" at bounding box center [988, 141] width 38 height 12
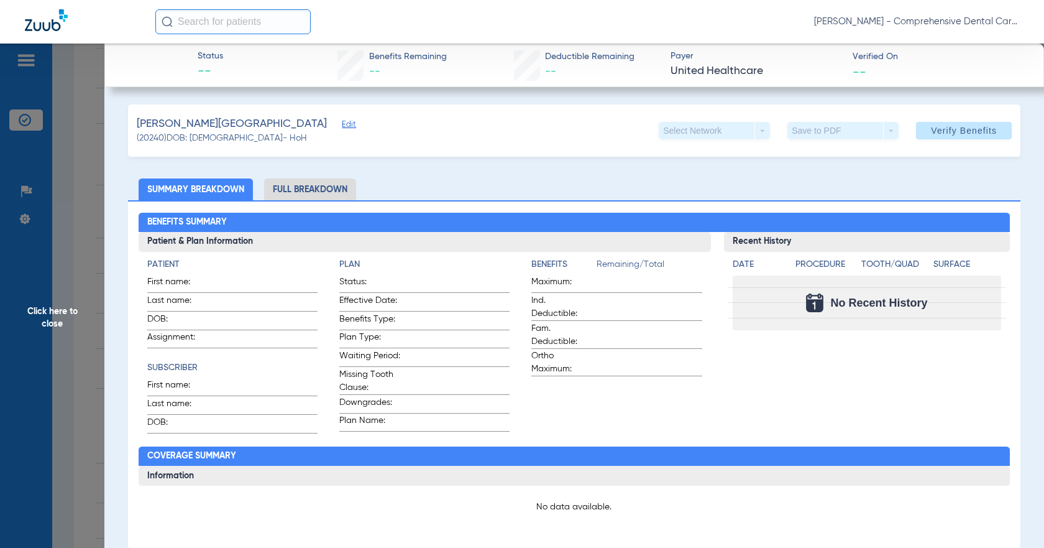
click at [342, 124] on span "Edit" at bounding box center [347, 126] width 11 height 12
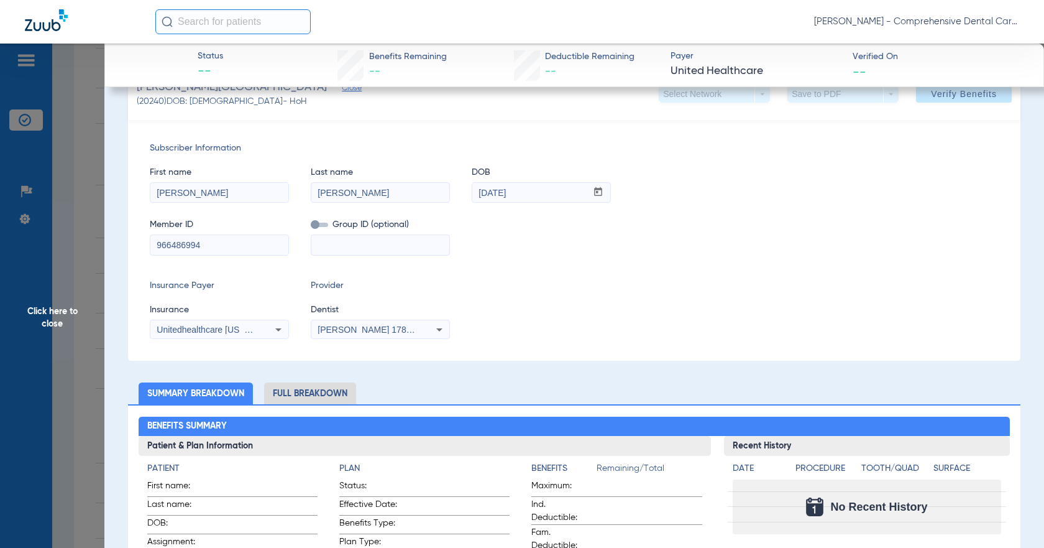
scroll to position [0, 0]
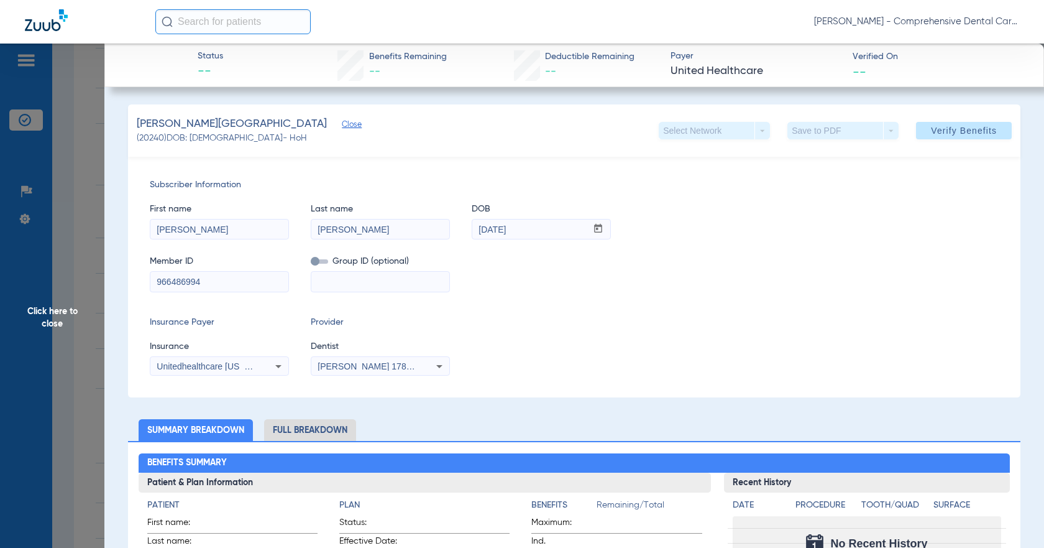
click at [191, 367] on span "Unitedhealthcare [US_STATE] - (Hub)" at bounding box center [230, 366] width 146 height 10
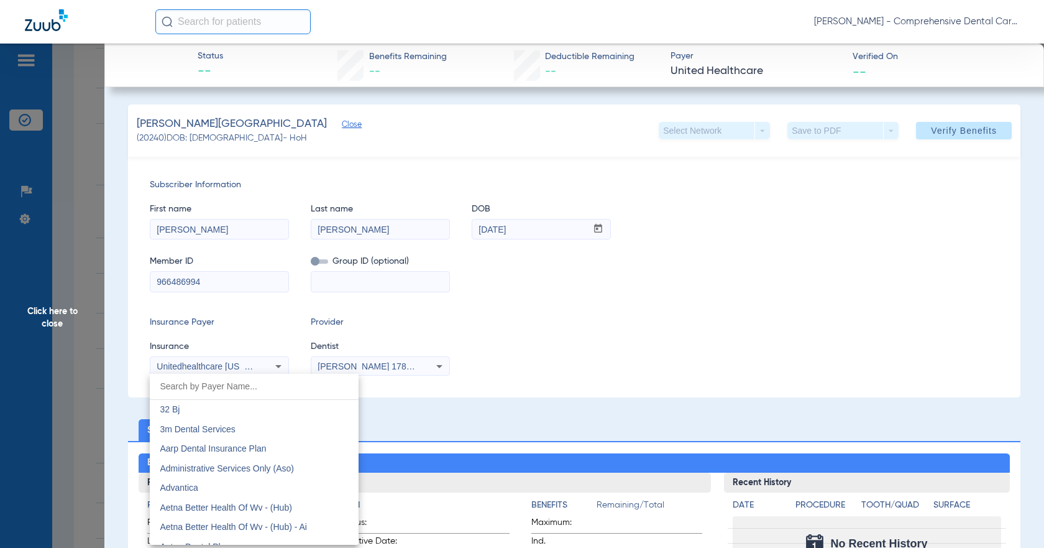
scroll to position [8570, 0]
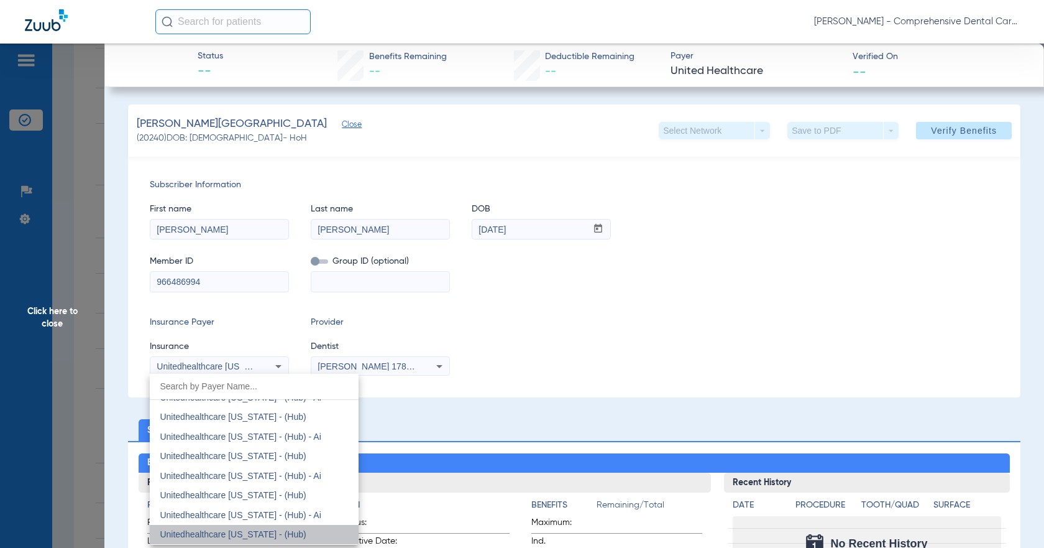
click at [299, 538] on mat-option "Unitedhealthcare [US_STATE] - (Hub)" at bounding box center [254, 535] width 209 height 20
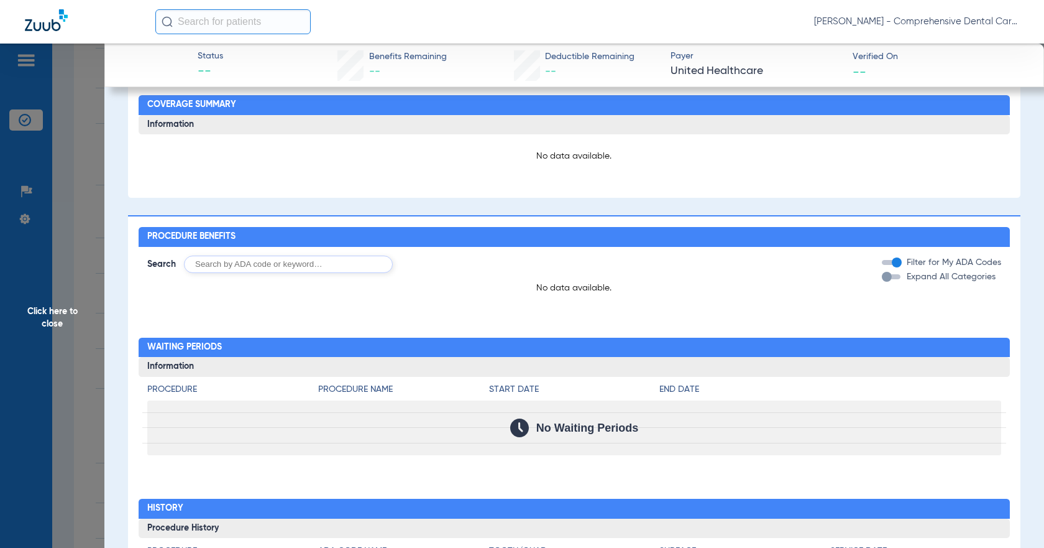
scroll to position [706, 0]
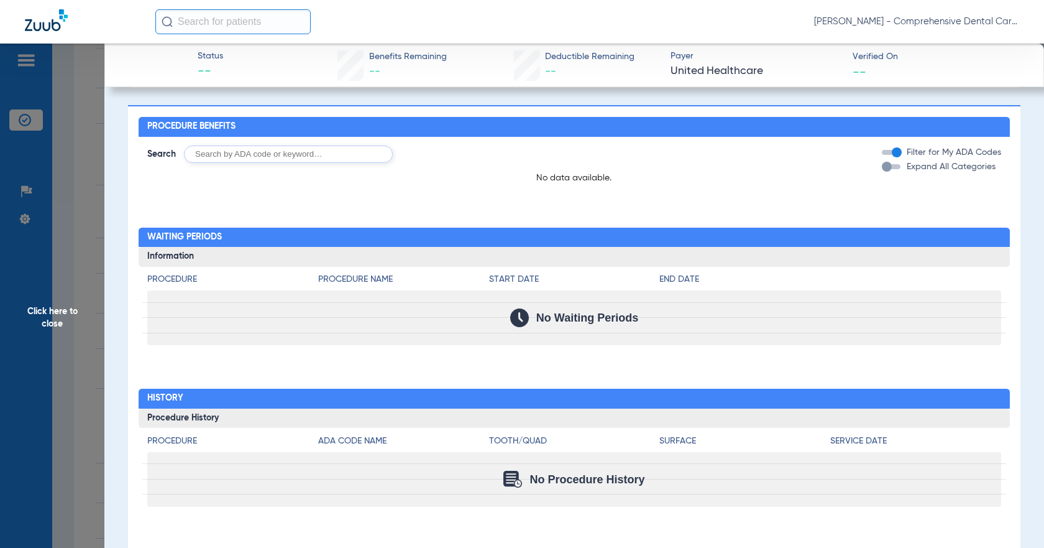
click at [45, 265] on span "Click here to close" at bounding box center [52, 318] width 104 height 548
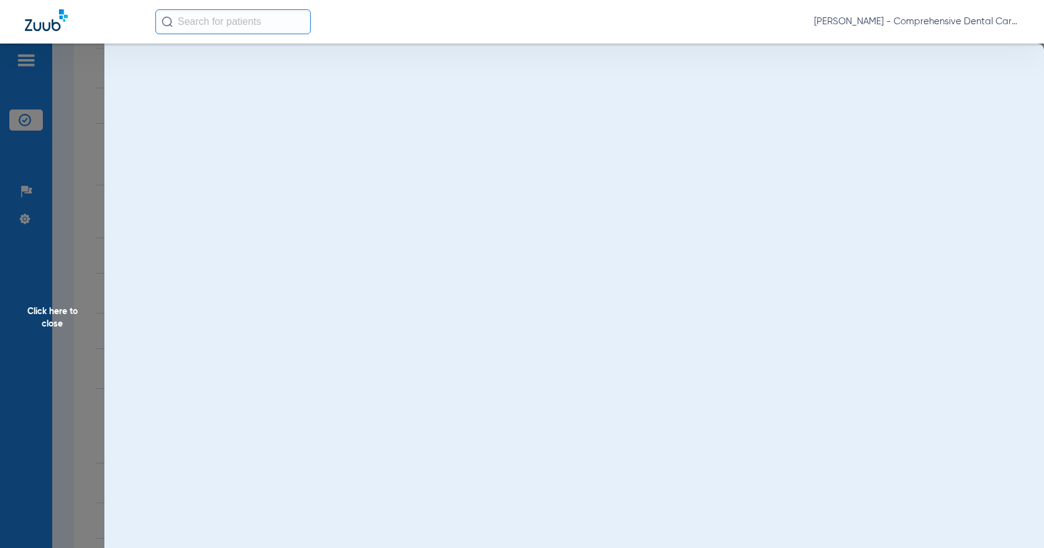
scroll to position [0, 0]
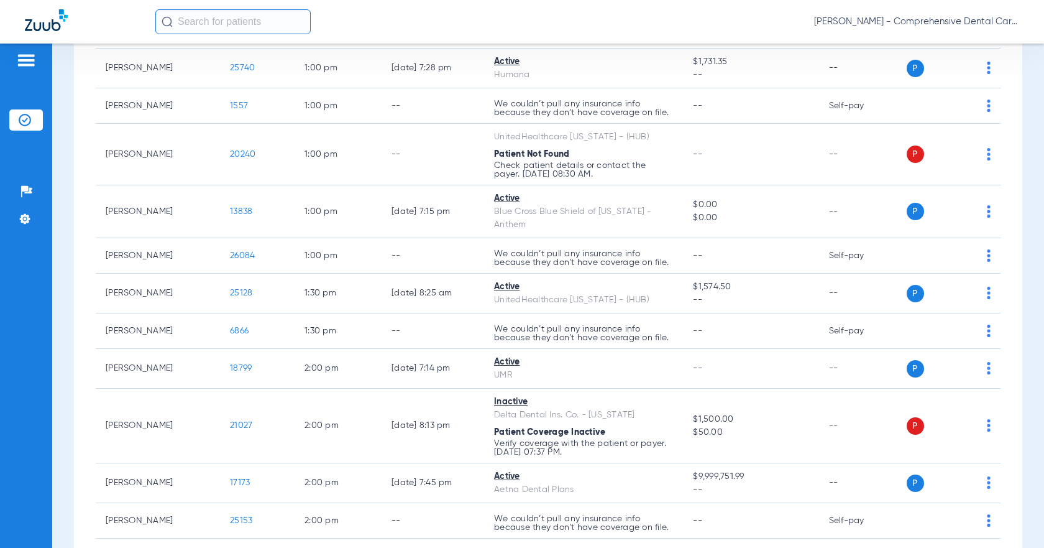
click at [29, 64] on img at bounding box center [26, 60] width 20 height 15
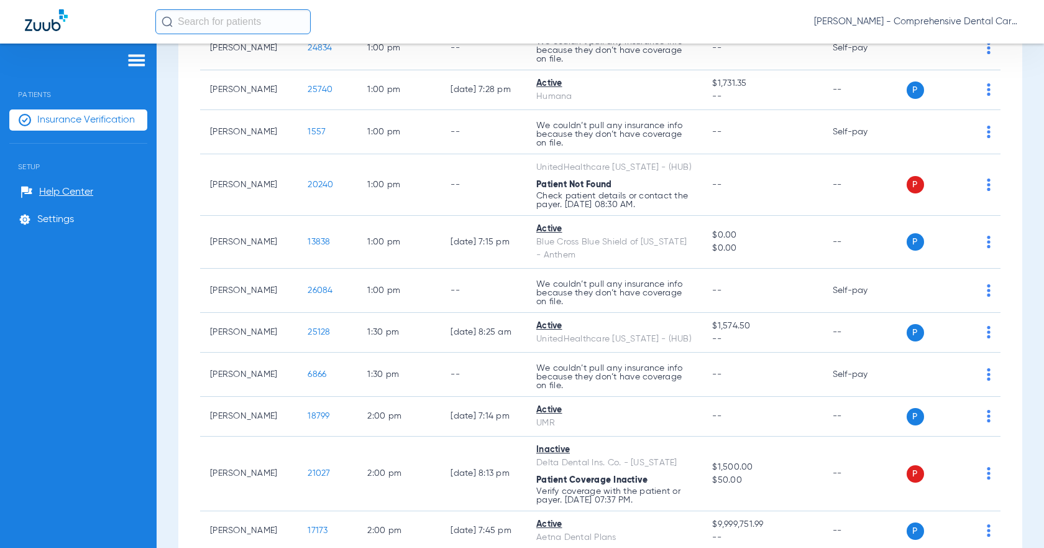
scroll to position [1984, 0]
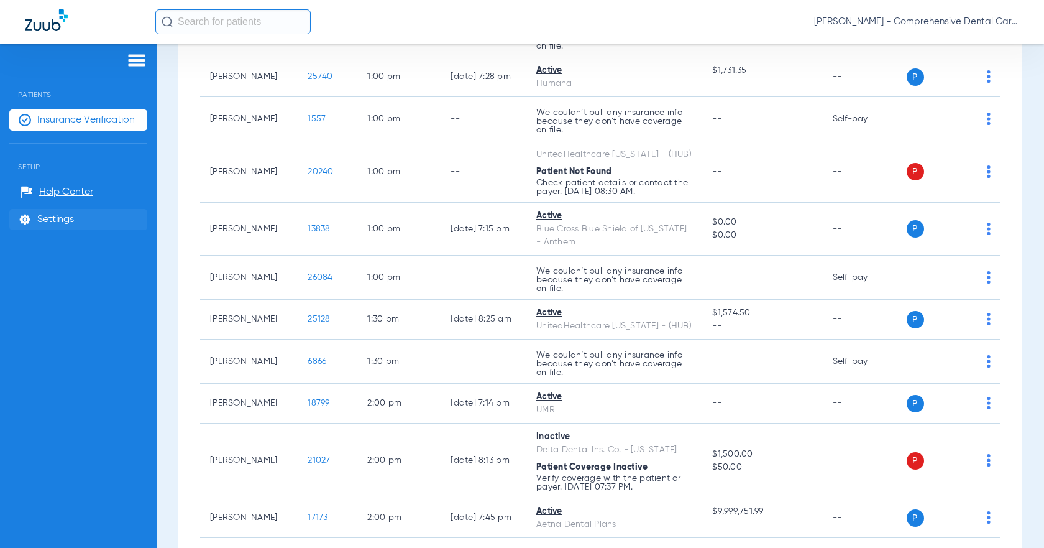
click at [69, 220] on span "Settings" at bounding box center [55, 219] width 37 height 12
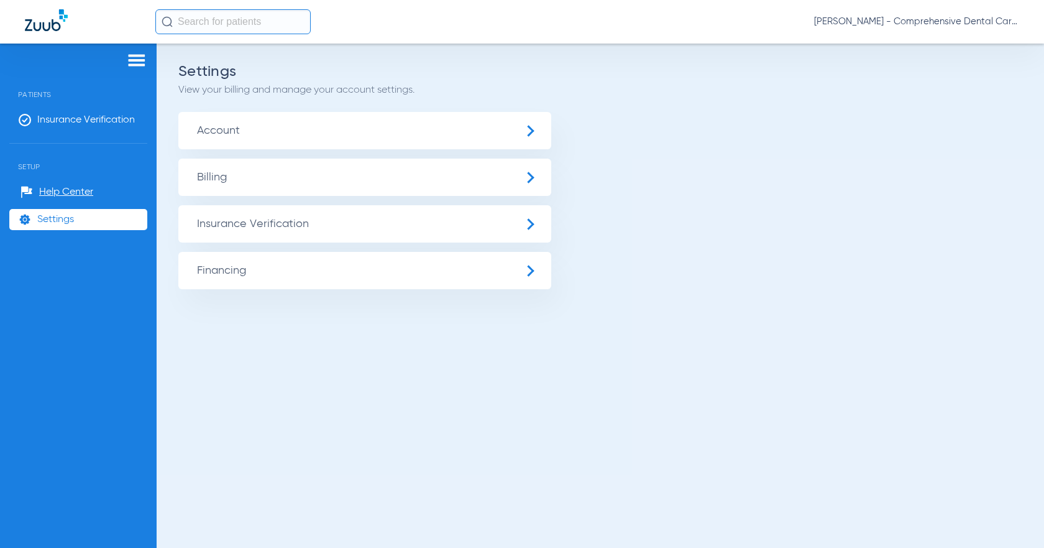
click at [274, 221] on span "Insurance Verification" at bounding box center [364, 223] width 373 height 37
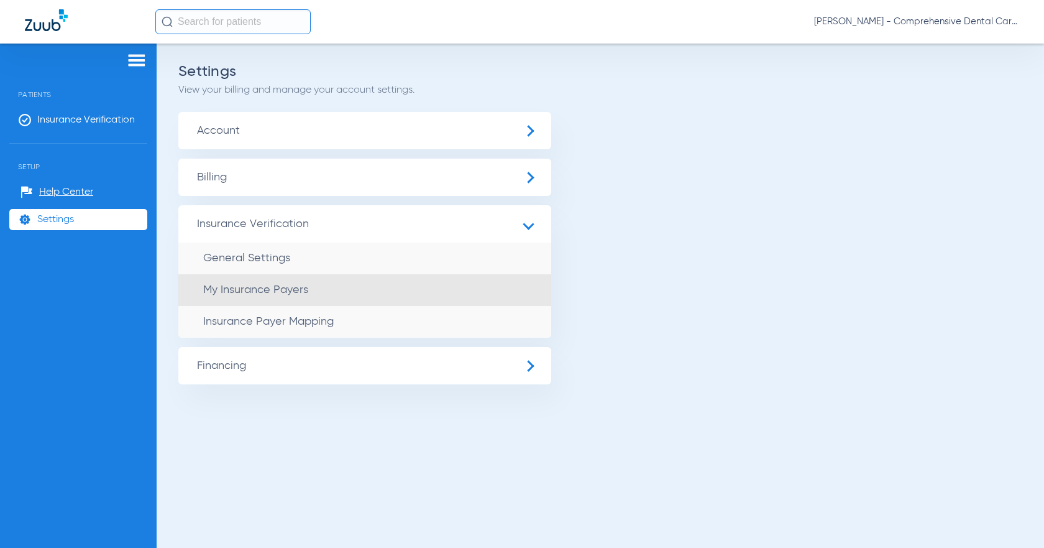
click at [260, 295] on span "My Insurance Payers" at bounding box center [255, 289] width 105 height 11
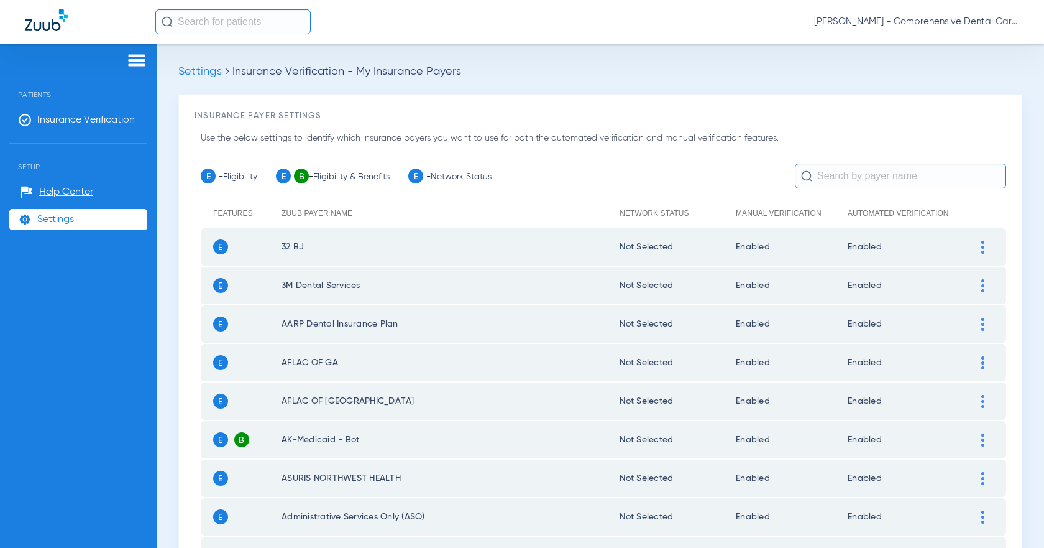
click at [827, 175] on input "text" at bounding box center [900, 175] width 211 height 25
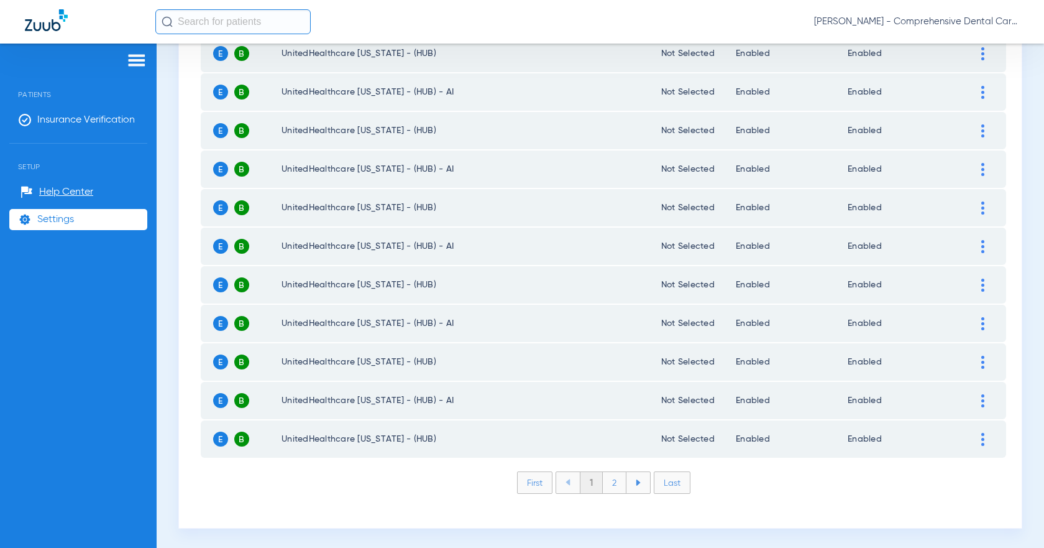
scroll to position [1699, 0]
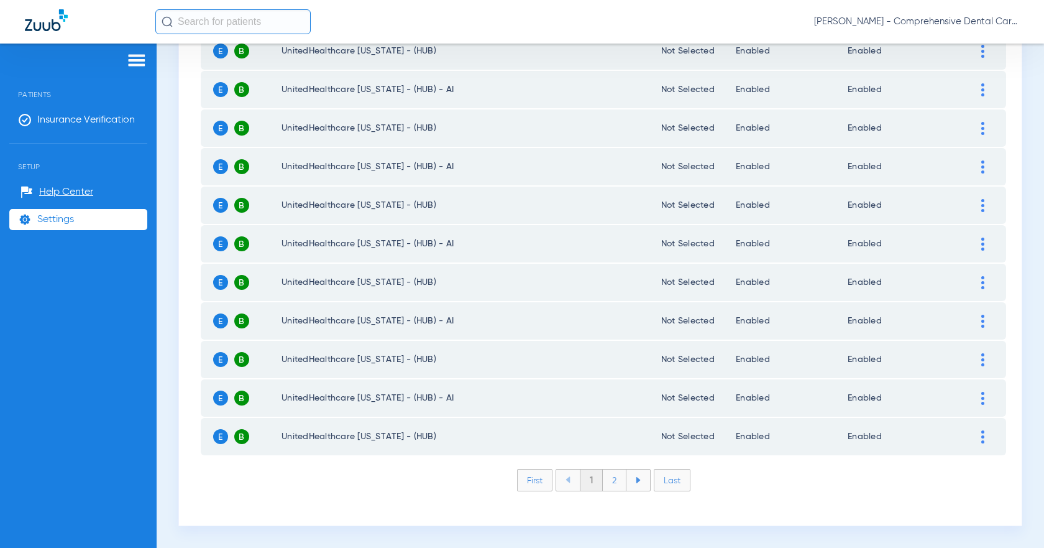
type input "united"
click at [636, 482] on img at bounding box center [638, 480] width 5 height 6
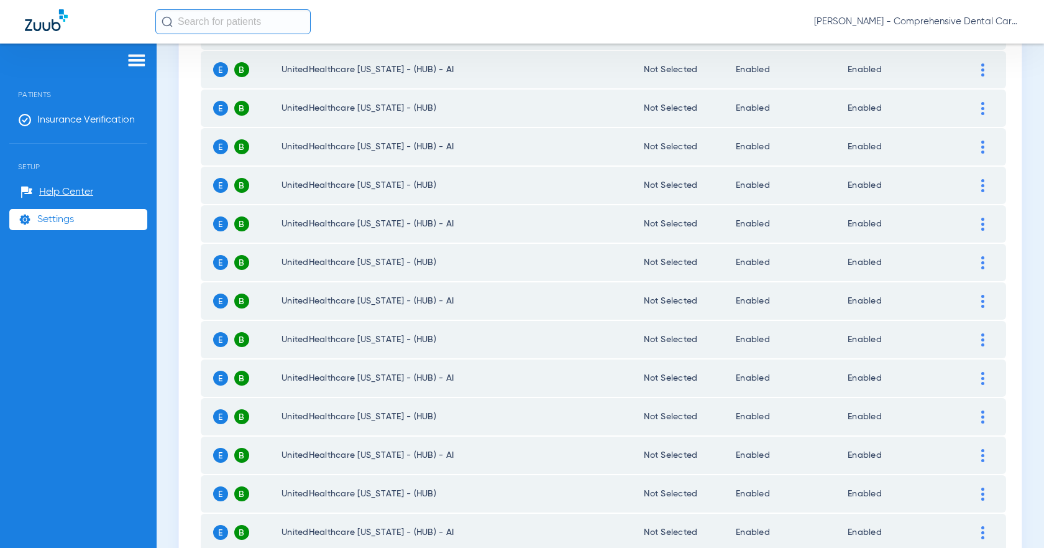
scroll to position [728, 0]
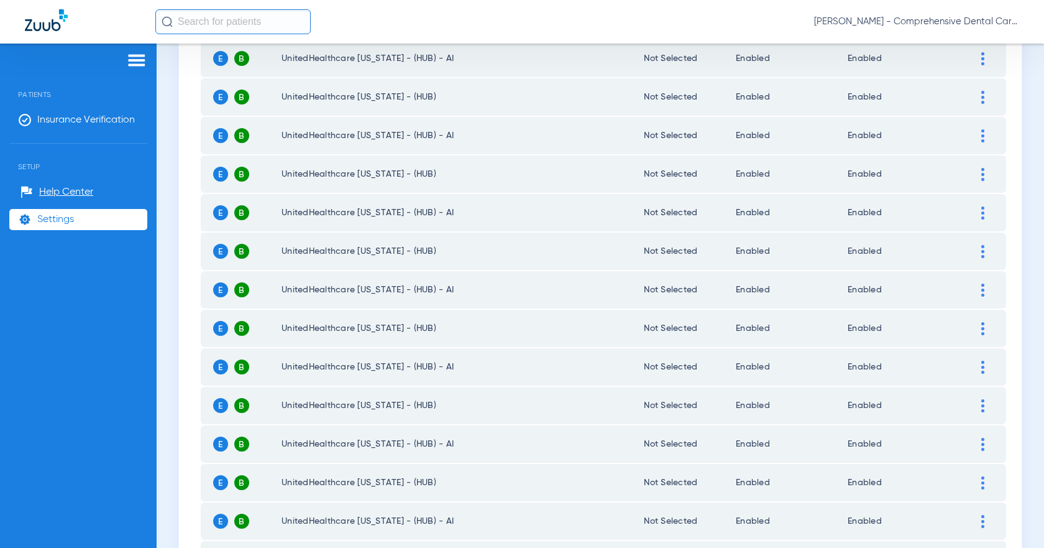
click at [972, 252] on div at bounding box center [983, 251] width 22 height 13
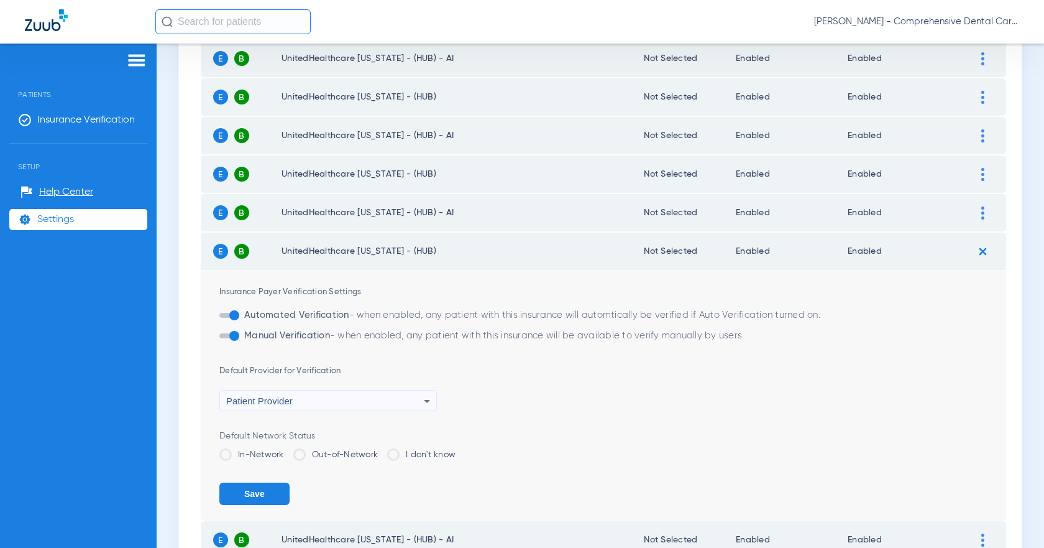
click at [139, 307] on div "Patients Insurance Verification Setup Help Center Settings" at bounding box center [78, 318] width 157 height 548
click at [190, 312] on div "Insurance Payer Settings Use the below settings to identify which insurance pay…" at bounding box center [600, 537] width 844 height 2342
click at [177, 224] on div "Settings Insurance Verification - My Insurance Payers Insurance Payer Settings …" at bounding box center [601, 296] width 888 height 504
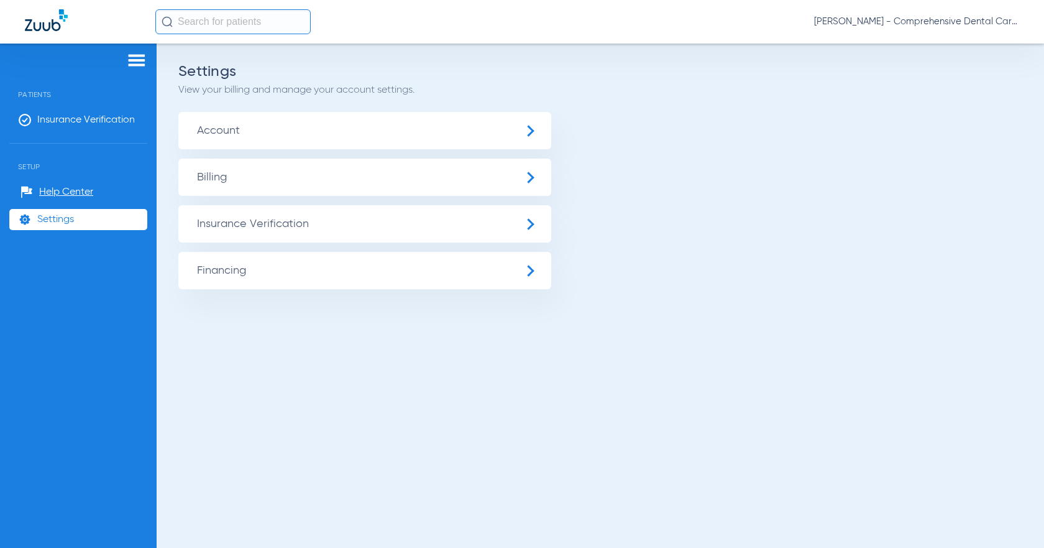
click at [368, 232] on span "Insurance Verification" at bounding box center [364, 223] width 373 height 37
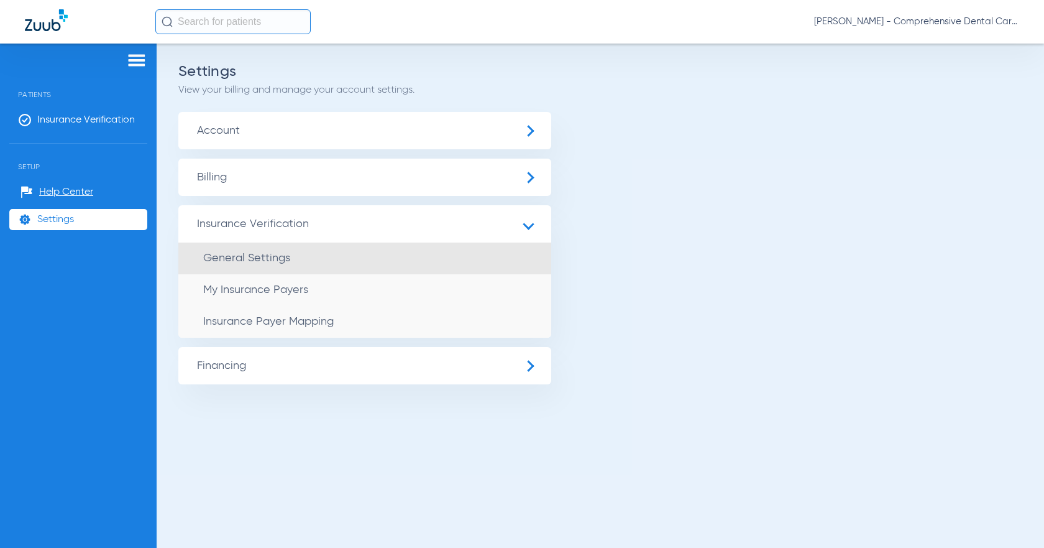
click at [257, 264] on span "General Settings" at bounding box center [246, 257] width 87 height 11
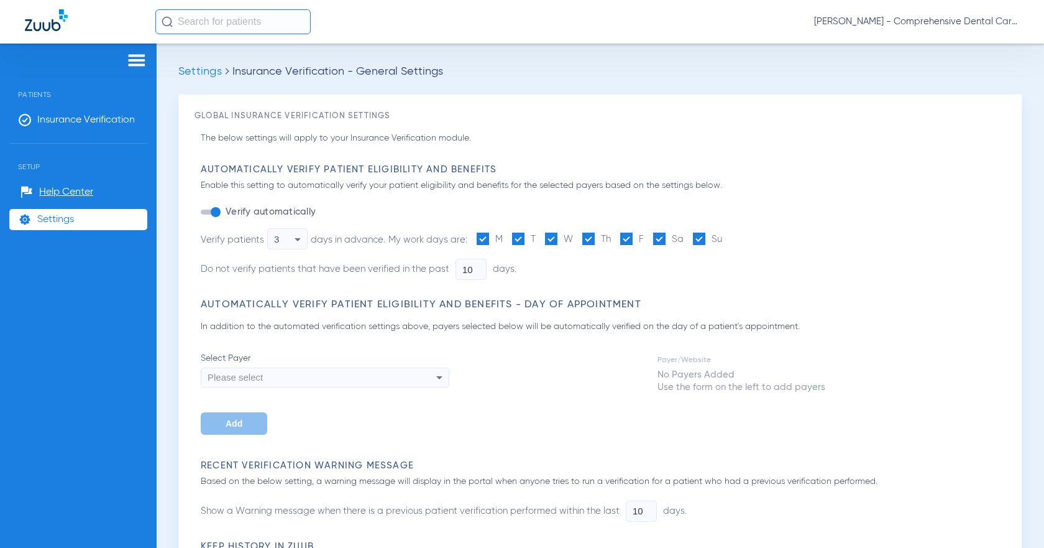
type input "5"
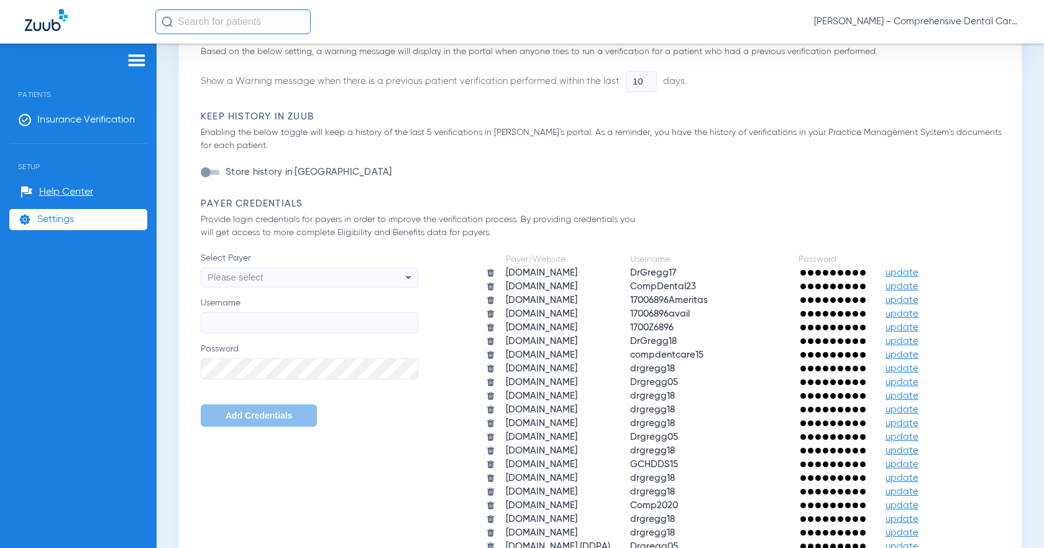
scroll to position [435, 0]
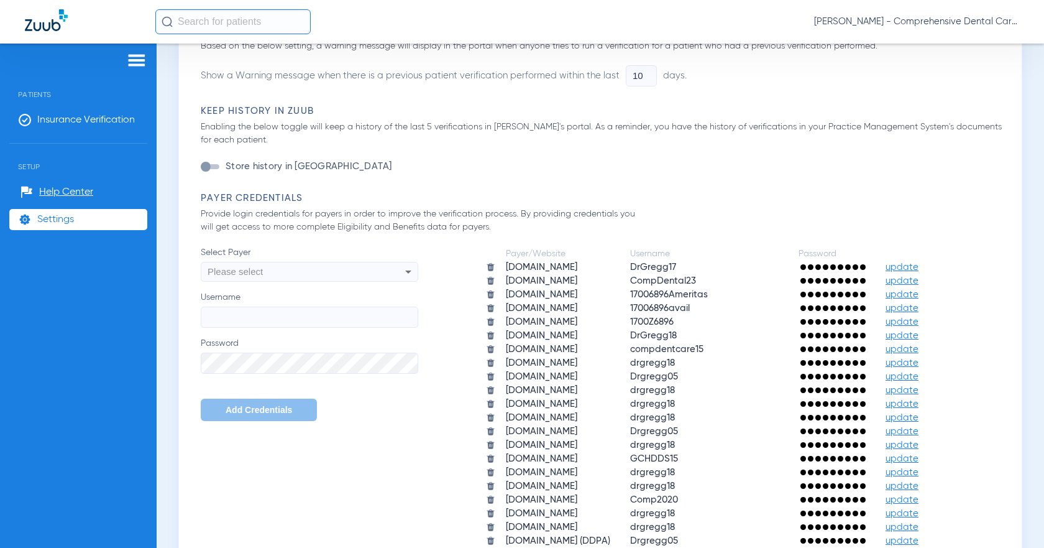
click at [271, 274] on div "Please select" at bounding box center [289, 271] width 163 height 21
drag, startPoint x: 252, startPoint y: 285, endPoint x: 71, endPoint y: 287, distance: 180.9
click at [72, 287] on div "united close [DOMAIN_NAME]" at bounding box center [522, 274] width 1044 height 548
paste input "[URL][DOMAIN_NAME]"
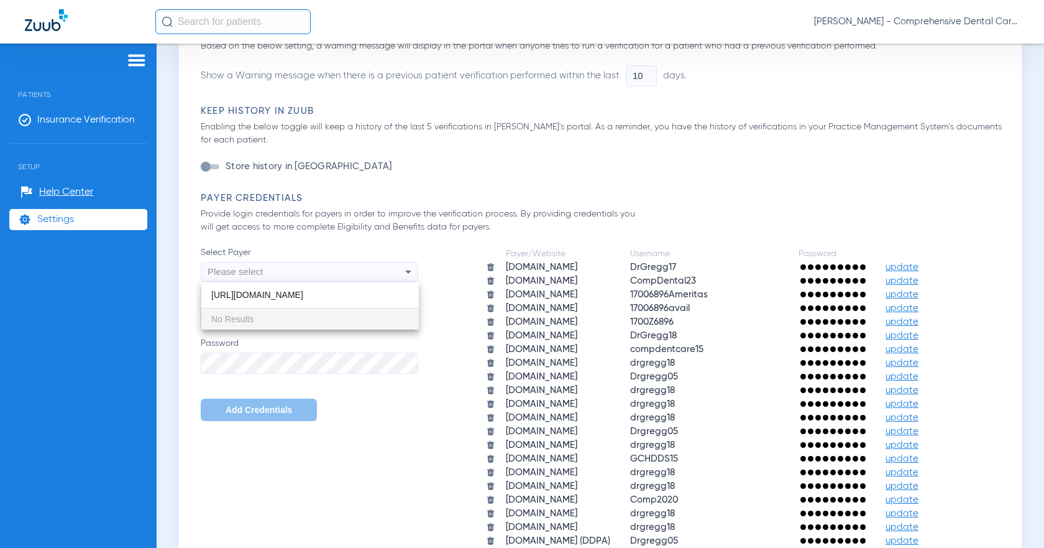
type input "[URL][DOMAIN_NAME]"
click at [417, 271] on div at bounding box center [522, 274] width 1044 height 548
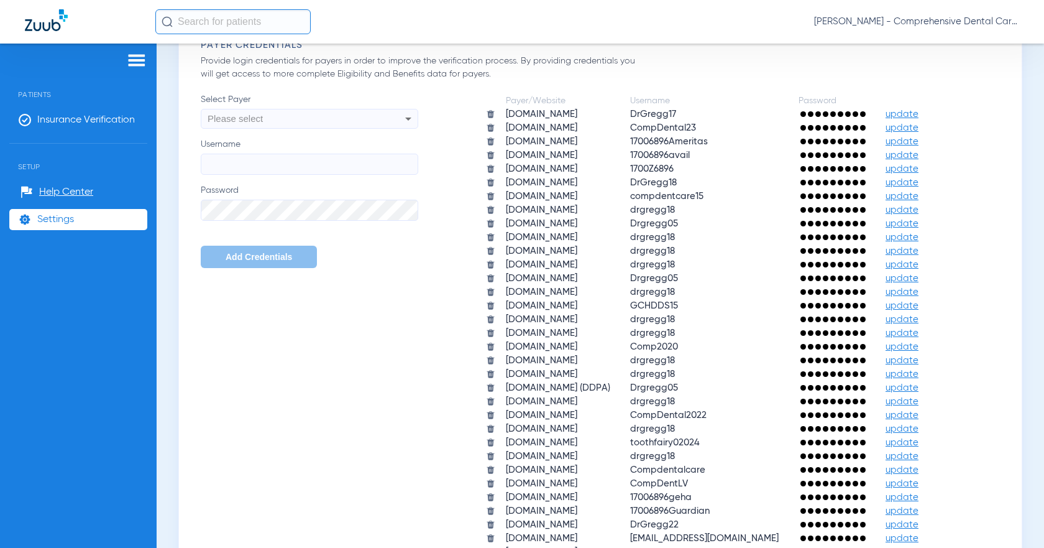
scroll to position [559, 0]
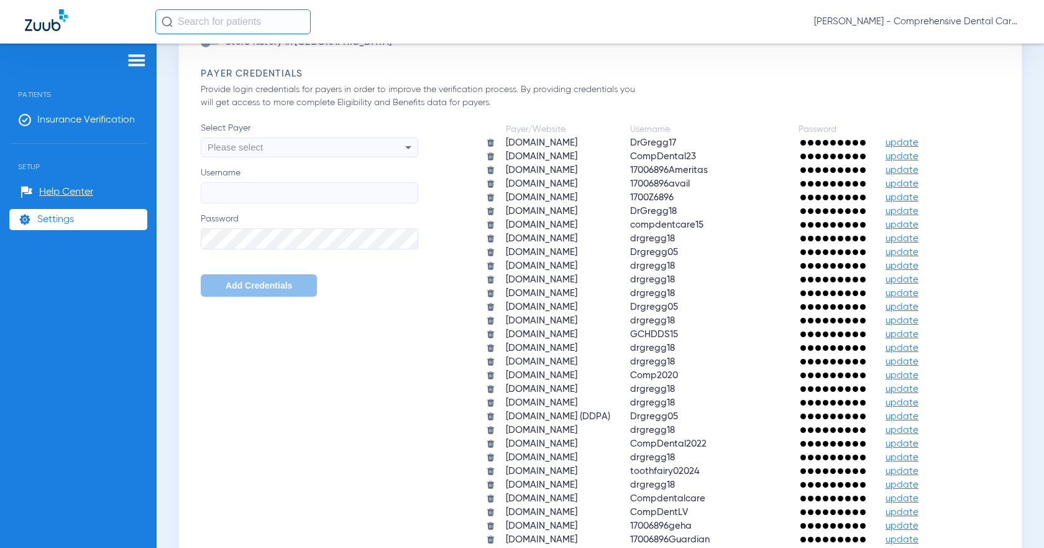
click at [270, 144] on div "Please select" at bounding box center [289, 147] width 163 height 21
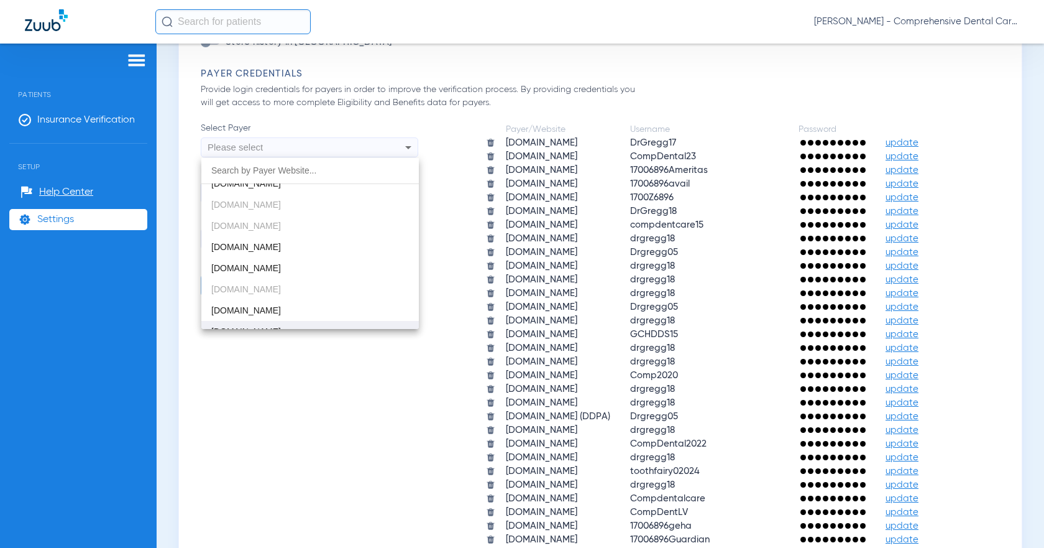
scroll to position [74, 0]
click at [256, 209] on div "[DOMAIN_NAME] [DOMAIN_NAME] [DOMAIN_NAME] [DOMAIN_NAME] [DOMAIN_NAME] [DOMAIN_N…" at bounding box center [310, 243] width 218 height 171
click at [251, 204] on div "[DOMAIN_NAME] [DOMAIN_NAME] [DOMAIN_NAME] [DOMAIN_NAME] [DOMAIN_NAME] [DOMAIN_N…" at bounding box center [310, 243] width 218 height 171
click at [254, 205] on div "[DOMAIN_NAME] [DOMAIN_NAME] [DOMAIN_NAME] [DOMAIN_NAME] [DOMAIN_NAME] [DOMAIN_N…" at bounding box center [310, 243] width 218 height 171
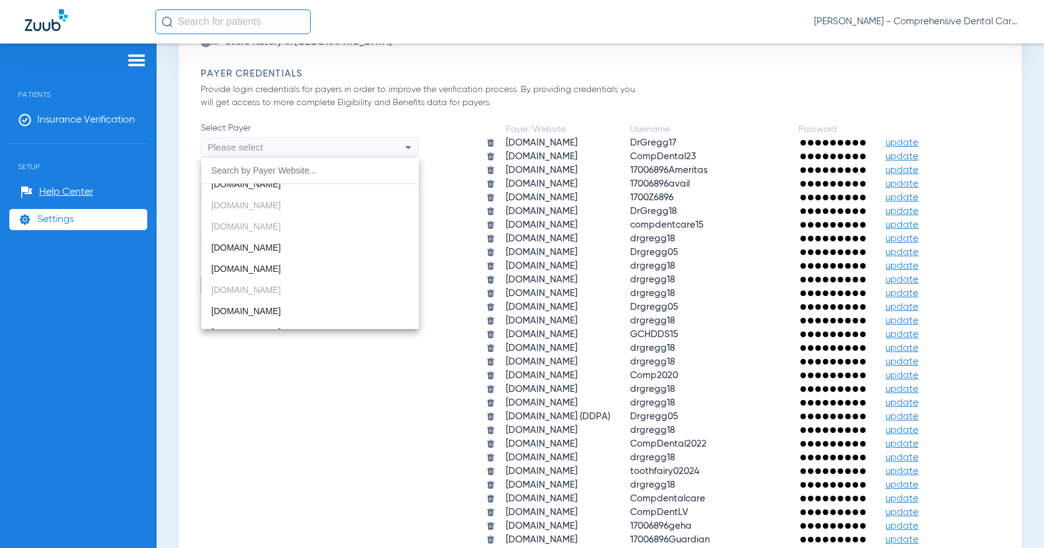
click at [254, 205] on div "[DOMAIN_NAME] [DOMAIN_NAME] [DOMAIN_NAME] [DOMAIN_NAME] [DOMAIN_NAME] [DOMAIN_N…" at bounding box center [310, 243] width 218 height 171
click at [313, 126] on div at bounding box center [522, 274] width 1044 height 548
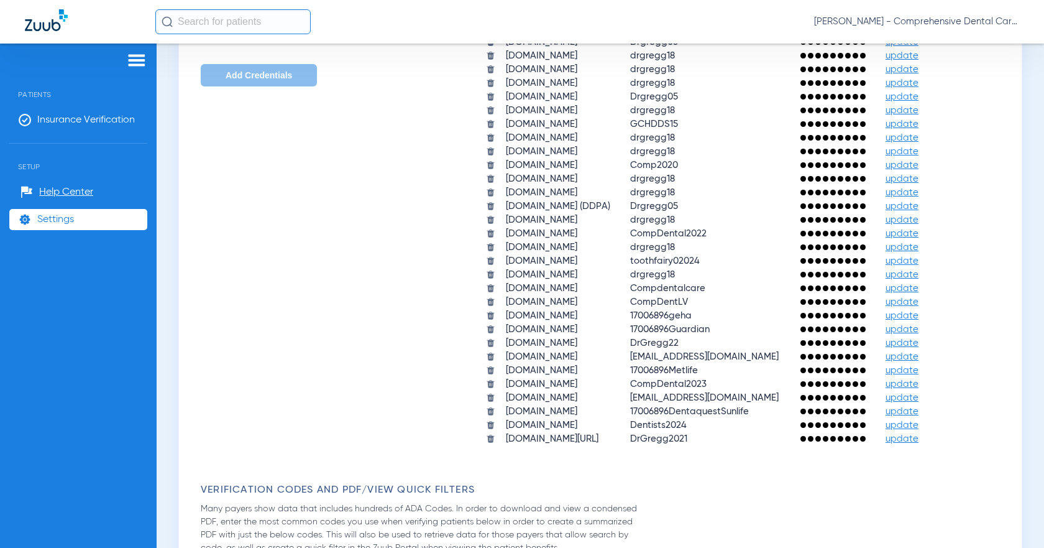
scroll to position [870, 0]
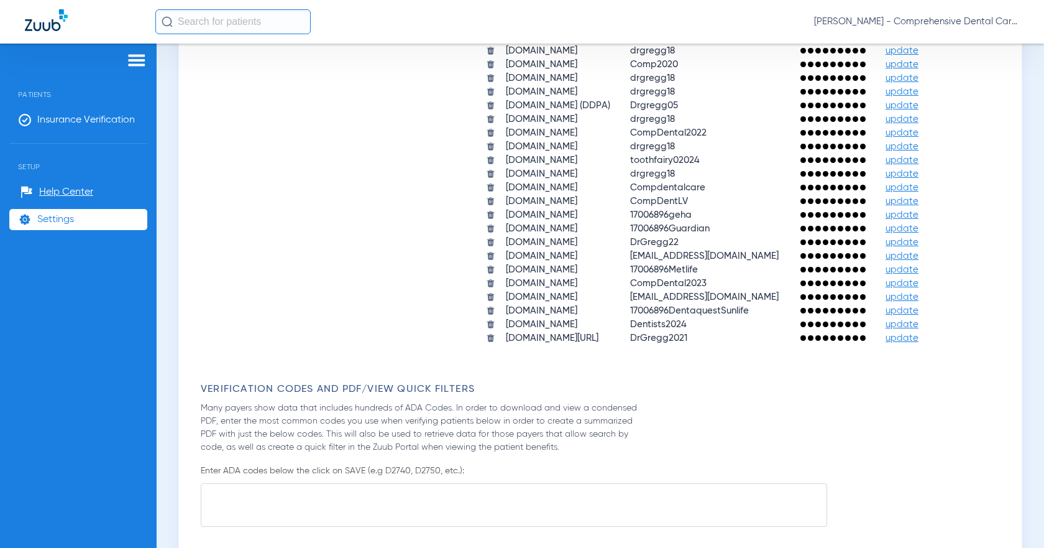
click at [919, 298] on span "update" at bounding box center [902, 296] width 33 height 9
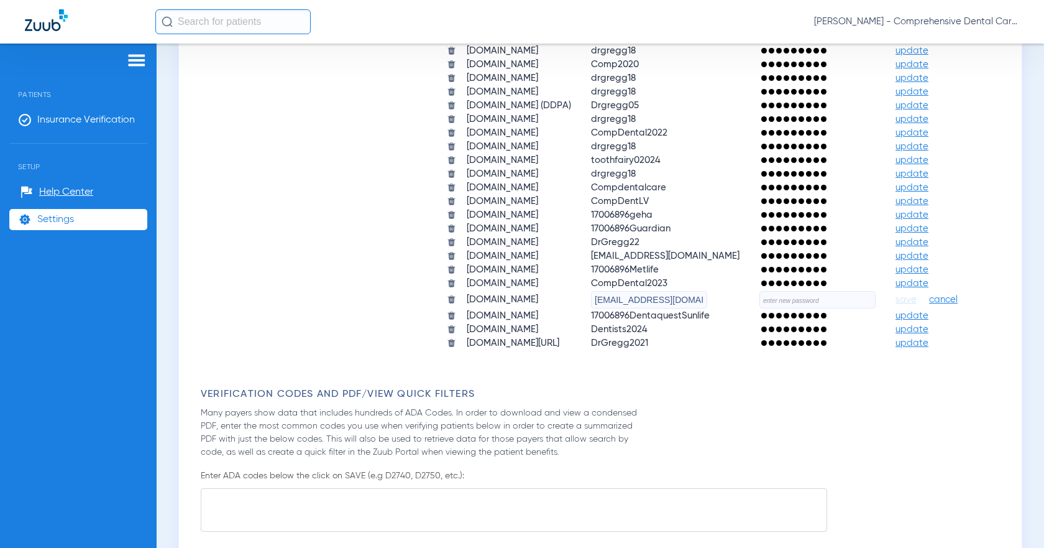
scroll to position [1045, 0]
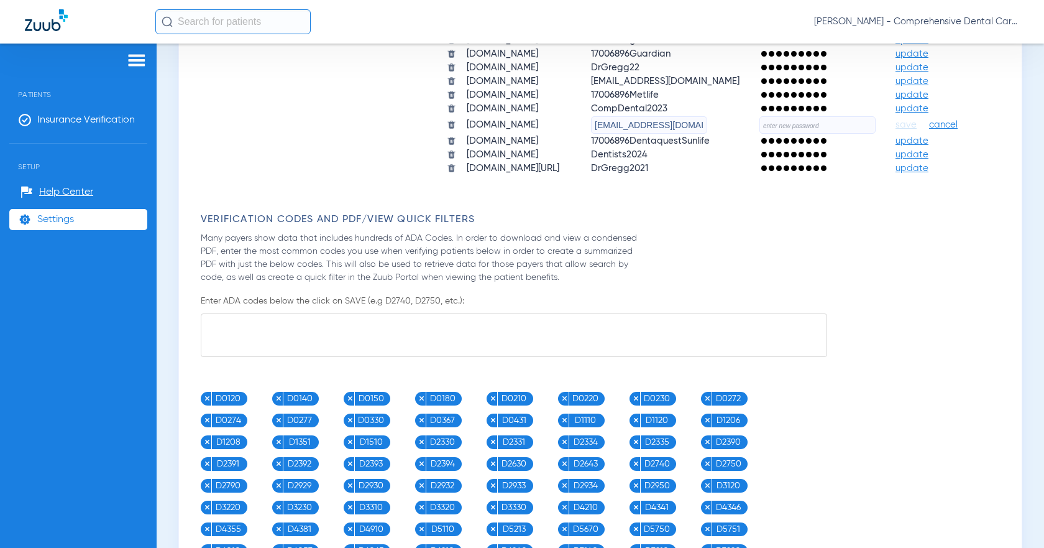
click at [760, 134] on input "text" at bounding box center [818, 124] width 116 height 17
paste input "LasVegas24!!"
type input "LasVegas24!!"
click at [896, 131] on span "save" at bounding box center [906, 124] width 21 height 11
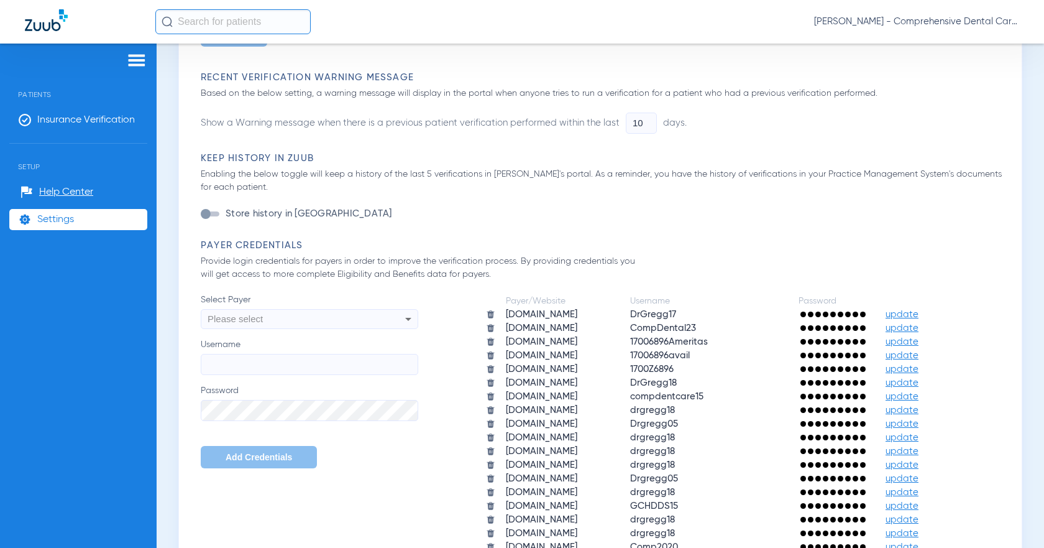
scroll to position [218, 0]
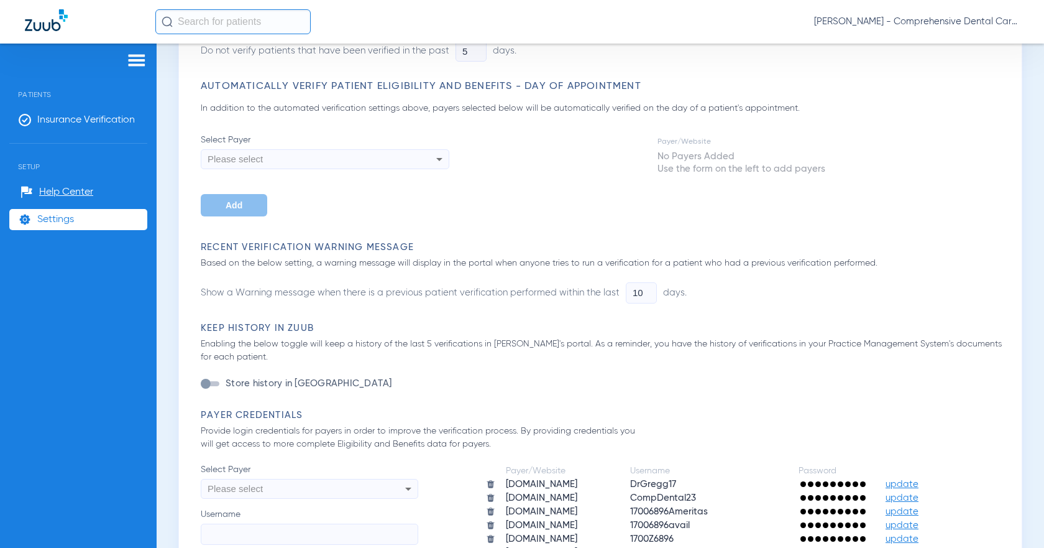
click at [37, 119] on span "Insurance Verification" at bounding box center [86, 120] width 98 height 12
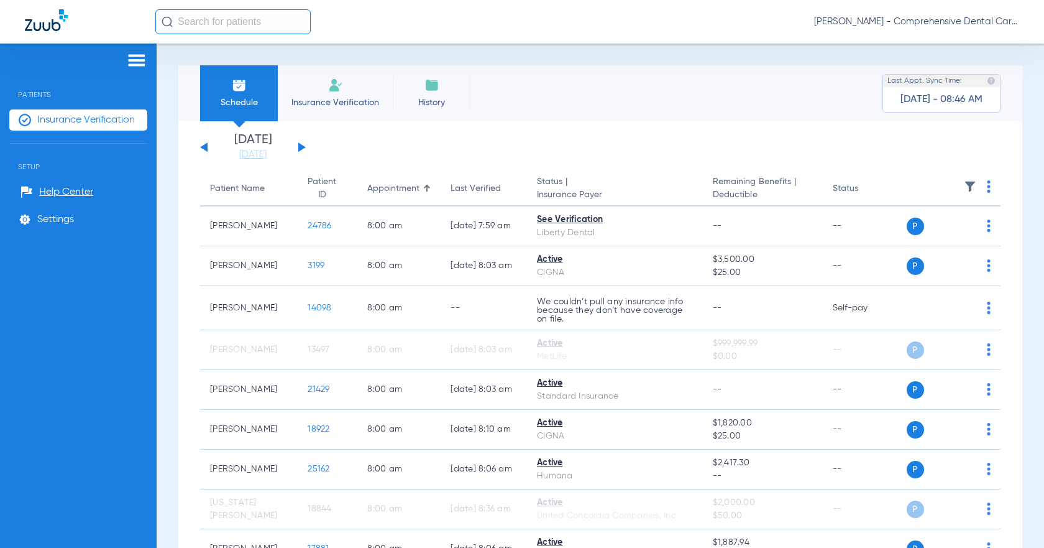
click at [306, 145] on app-single-date-navigator "[DATE] [DATE] [DATE] [DATE] [DATE] [DATE] [DATE] [DATE] [DATE] [DATE] [DATE] [D…" at bounding box center [600, 147] width 801 height 27
click at [302, 147] on button at bounding box center [301, 146] width 7 height 9
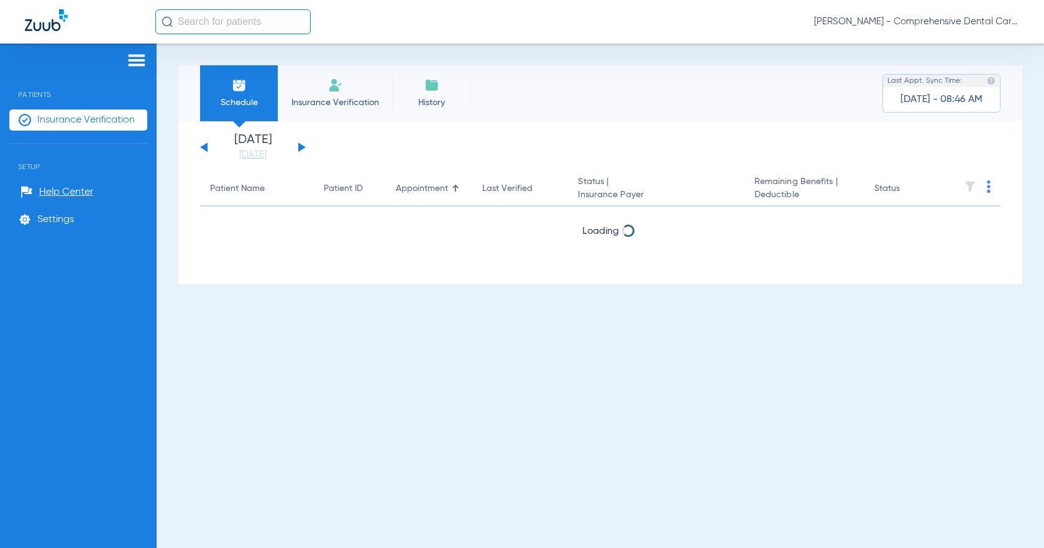
click at [302, 147] on button at bounding box center [301, 146] width 7 height 9
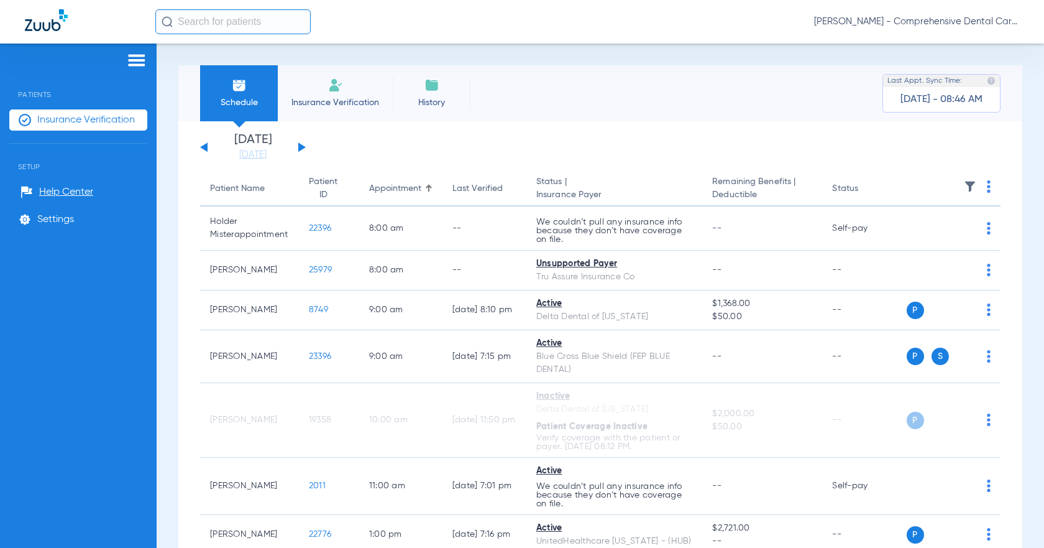
click at [200, 151] on div "[DATE] [DATE] [DATE] [DATE] [DATE] [DATE] [DATE] [DATE] [DATE] [DATE] [DATE] [D…" at bounding box center [253, 147] width 106 height 27
click at [206, 145] on button at bounding box center [203, 146] width 7 height 9
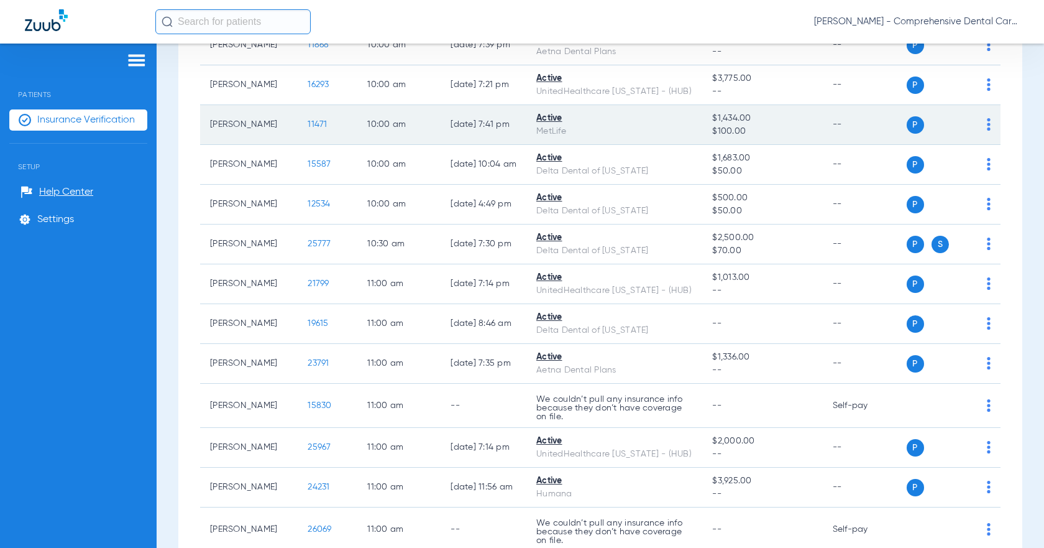
scroll to position [1678, 0]
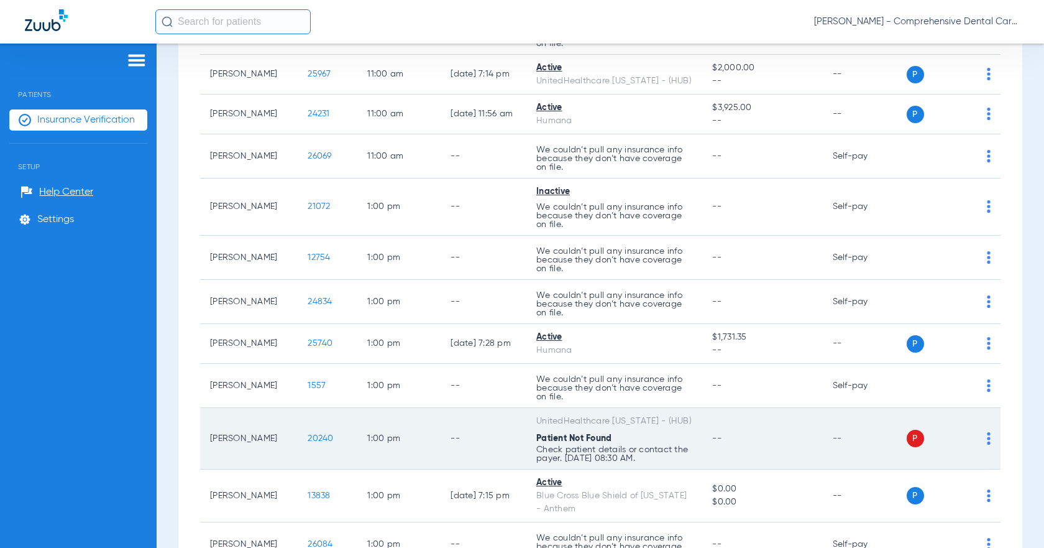
click at [329, 441] on span "20240" at bounding box center [320, 438] width 25 height 9
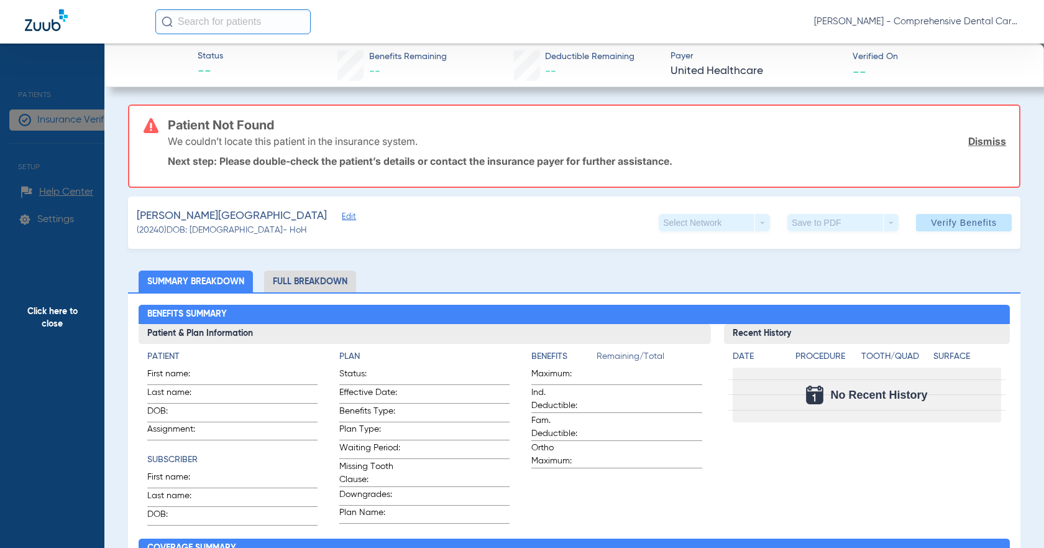
click at [342, 216] on span "Edit" at bounding box center [347, 218] width 11 height 12
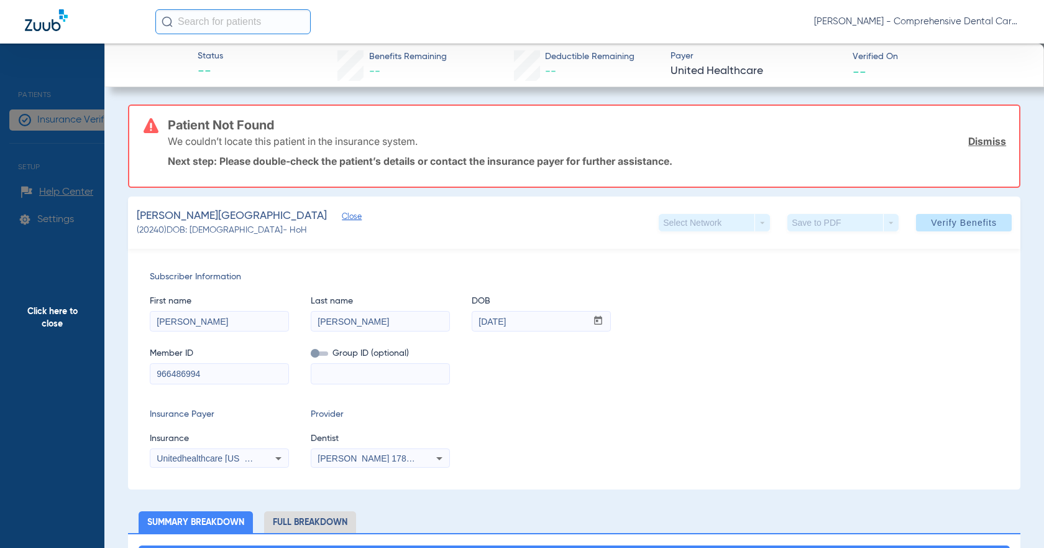
click at [224, 461] on span "Unitedhealthcare [US_STATE] - (Hub)" at bounding box center [230, 458] width 146 height 10
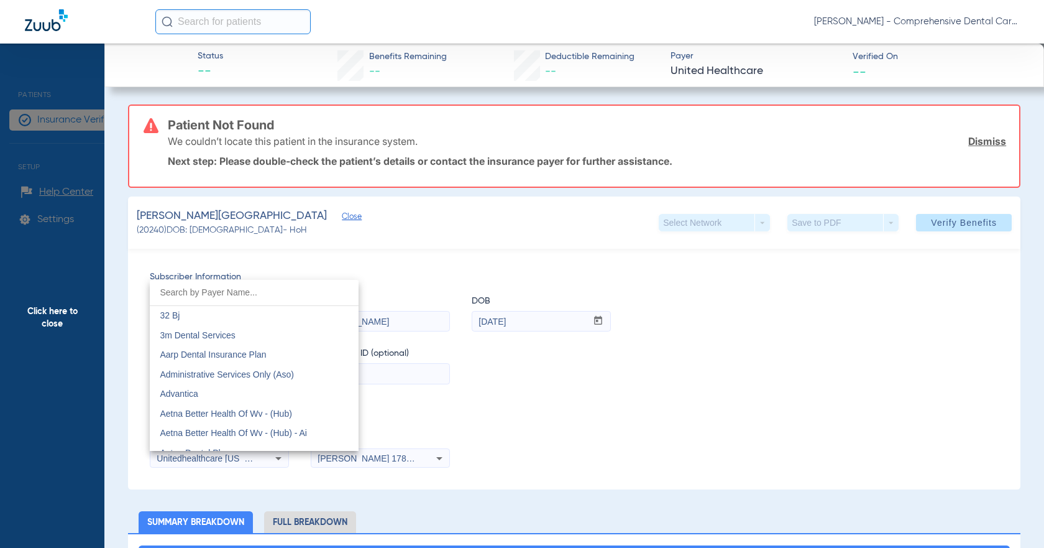
scroll to position [8570, 0]
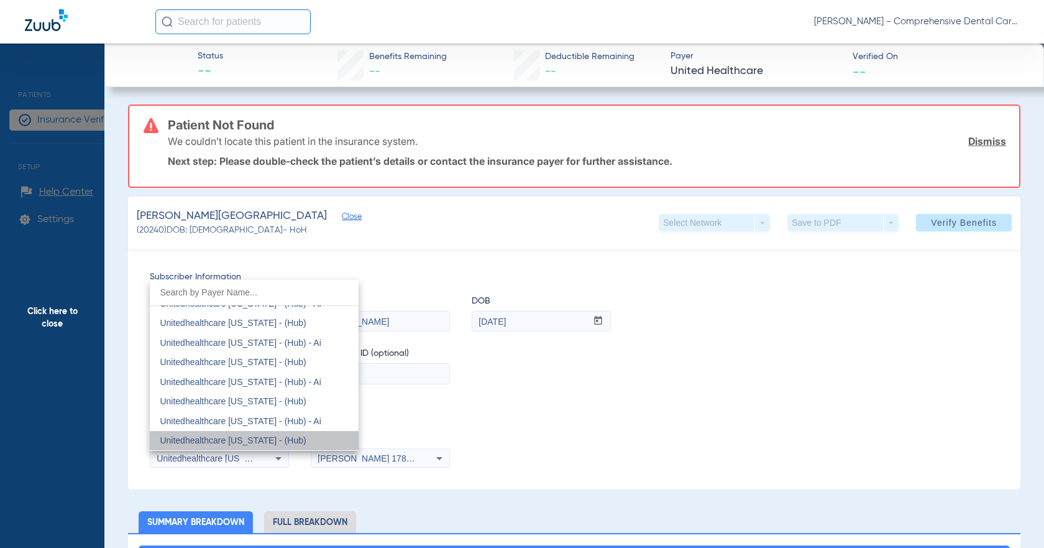
click at [264, 444] on span "Unitedhealthcare [US_STATE] - (Hub)" at bounding box center [233, 440] width 146 height 10
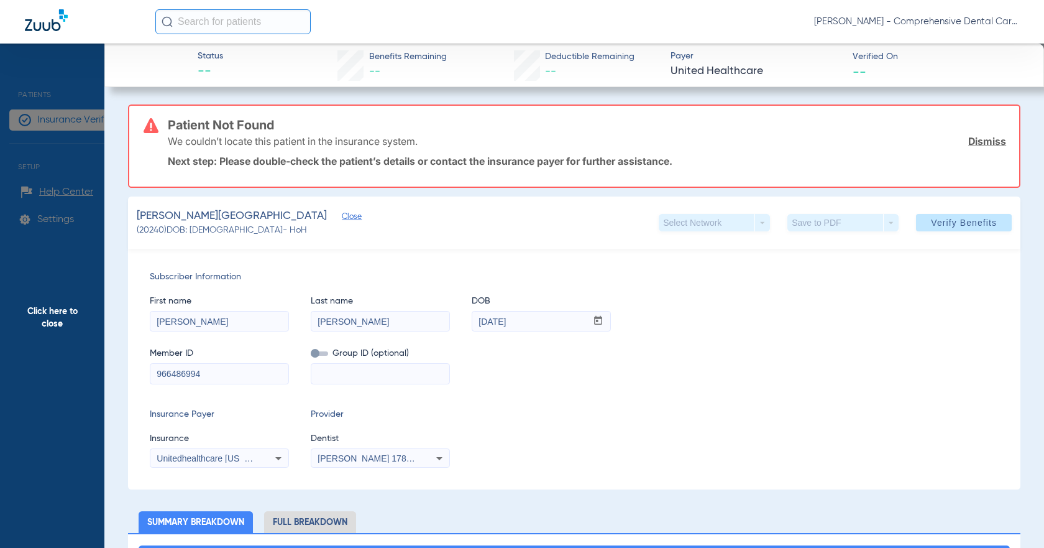
click at [331, 377] on input at bounding box center [380, 374] width 138 height 20
type input "90266"
click at [954, 218] on span "Verify Benefits" at bounding box center [964, 223] width 66 height 10
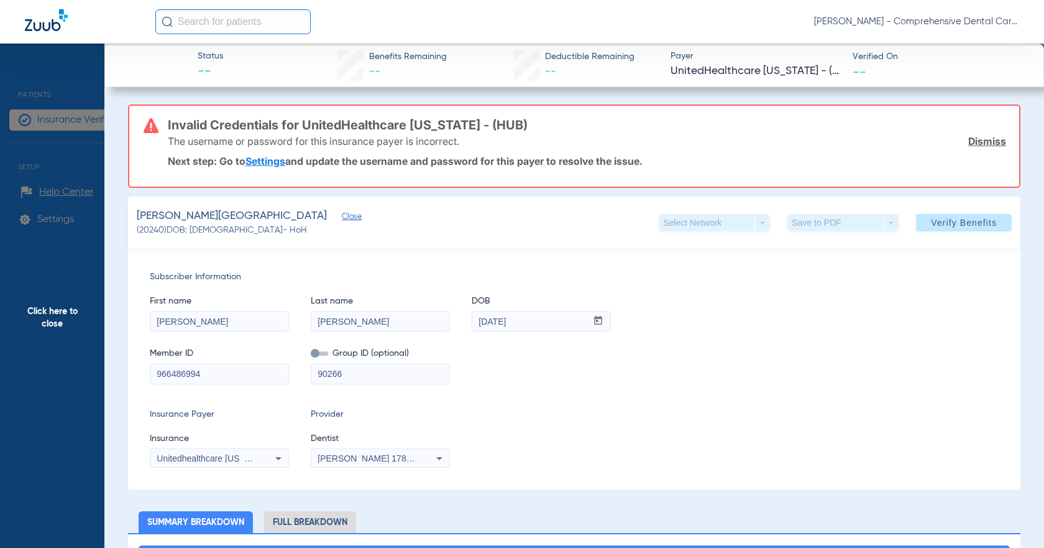
scroll to position [1626, 0]
click at [270, 162] on link "Settings" at bounding box center [266, 161] width 40 height 12
click at [979, 140] on link "Dismiss" at bounding box center [988, 141] width 38 height 12
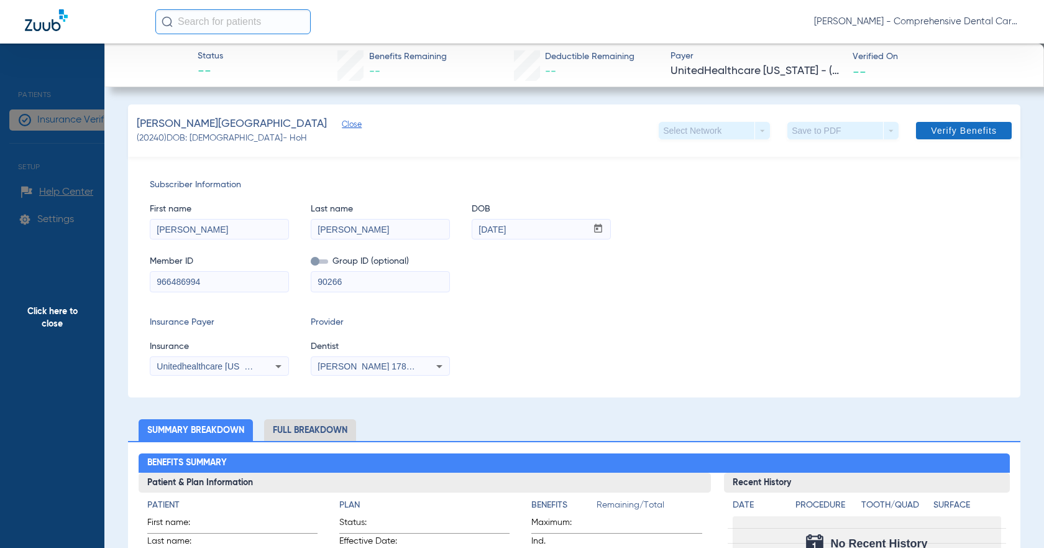
click at [931, 136] on span "Verify Benefits" at bounding box center [964, 131] width 66 height 10
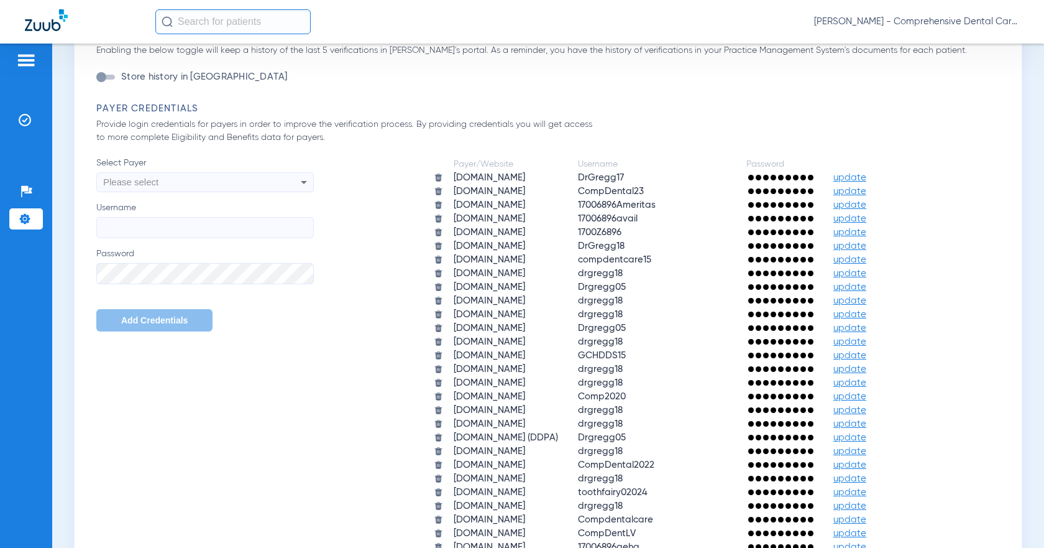
scroll to position [559, 0]
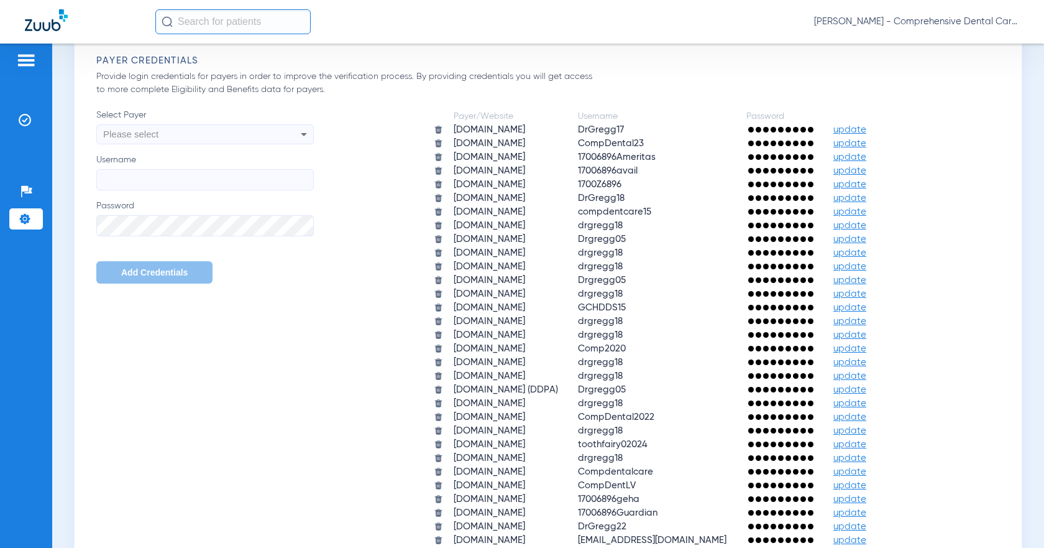
click at [150, 129] on span "Please select" at bounding box center [130, 134] width 55 height 11
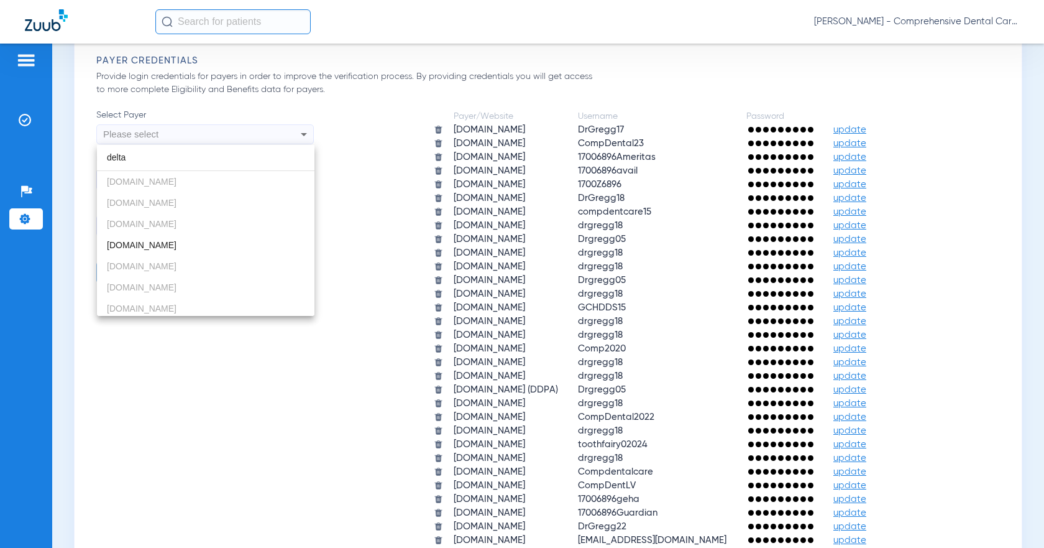
type input "delta"
click at [154, 246] on span "[DOMAIN_NAME]" at bounding box center [142, 245] width 70 height 10
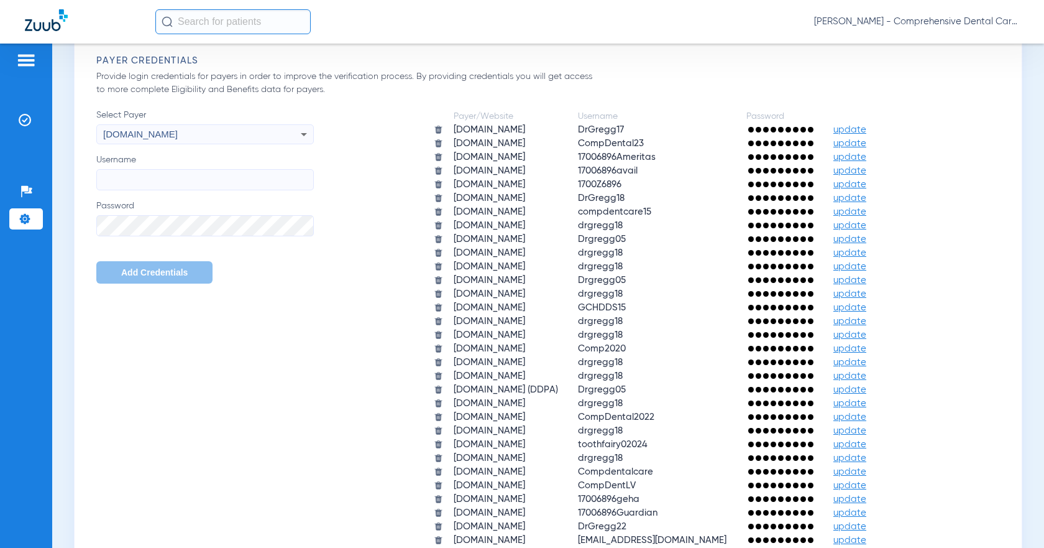
click at [106, 173] on input "Username" at bounding box center [205, 179] width 218 height 21
paste input "drgregg18"
type input "drgregg18"
click at [91, 372] on div "The below settings will apply to your Insurance Verification module. Automatica…" at bounding box center [548, 478] width 916 height 1813
click at [162, 274] on span "Add Credentials" at bounding box center [154, 272] width 67 height 10
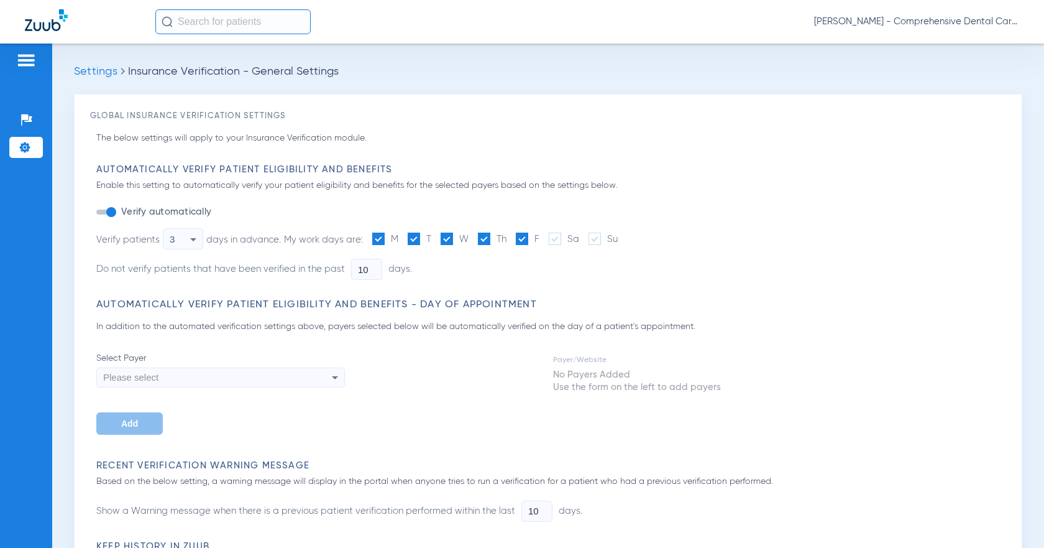
type input "5"
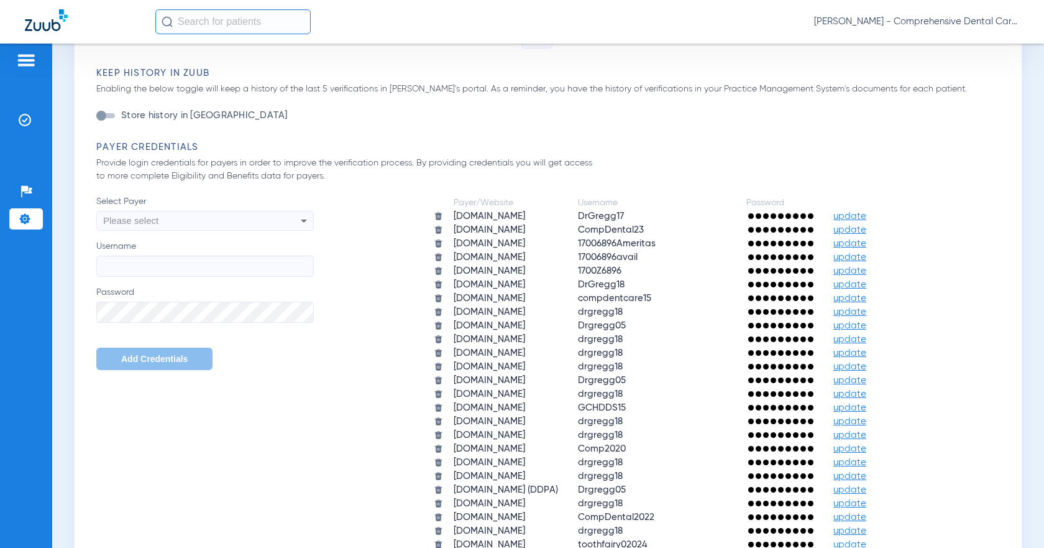
scroll to position [684, 0]
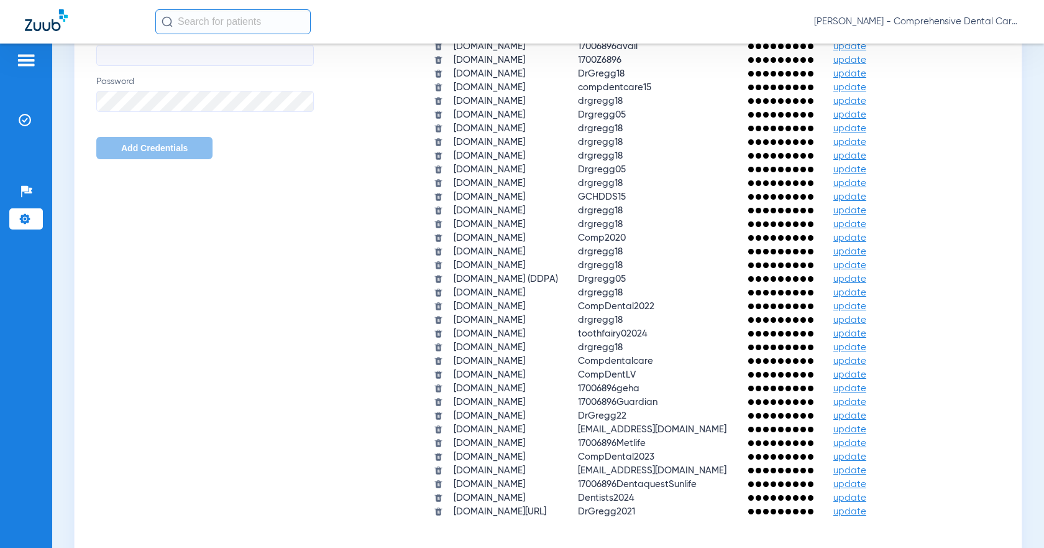
click at [867, 467] on span "update" at bounding box center [850, 470] width 33 height 9
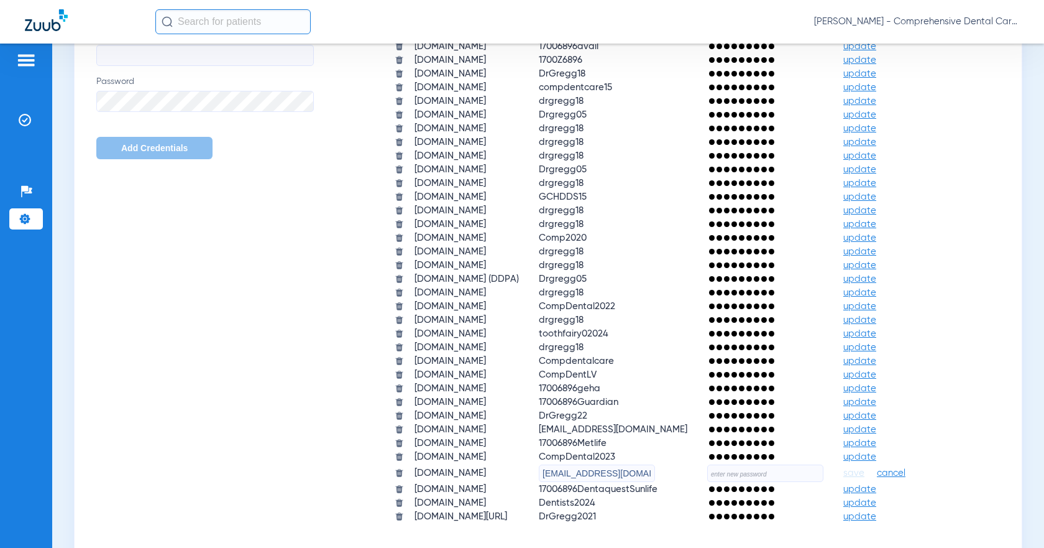
scroll to position [0, 58]
drag, startPoint x: 544, startPoint y: 474, endPoint x: 1029, endPoint y: 454, distance: 485.3
click at [1044, 466] on div "Settings Insurance Verification - General Settings Global Insurance Verificatio…" at bounding box center [548, 296] width 992 height 504
paste input "office@nvdentists.com"
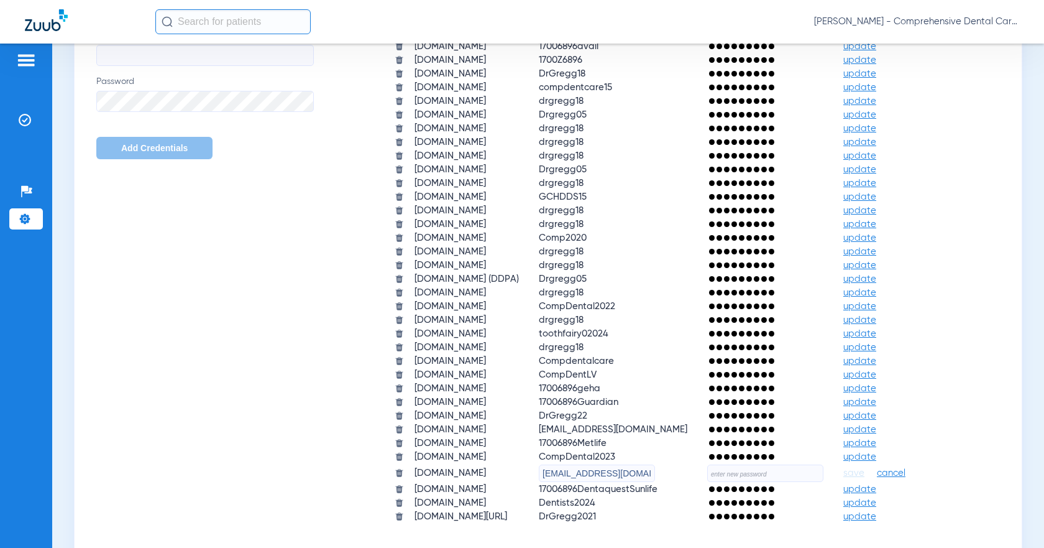
type input "office@nvdentists.com"
click at [781, 474] on input "text" at bounding box center [765, 472] width 116 height 17
paste input "LasVegas24!!"
type input "LasVegas24!!"
click at [865, 474] on span "save" at bounding box center [854, 472] width 21 height 11
